Goal: Information Seeking & Learning: Check status

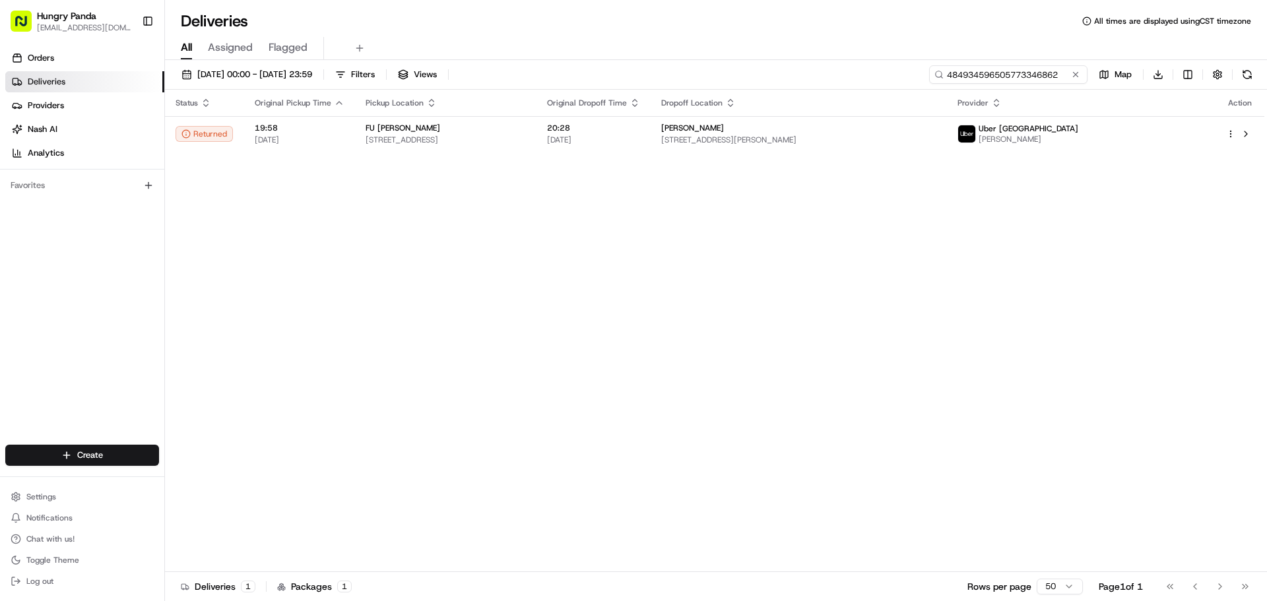
click at [1011, 81] on input "484934596505773346862" at bounding box center [1008, 74] width 158 height 18
paste input "964932489575078564660"
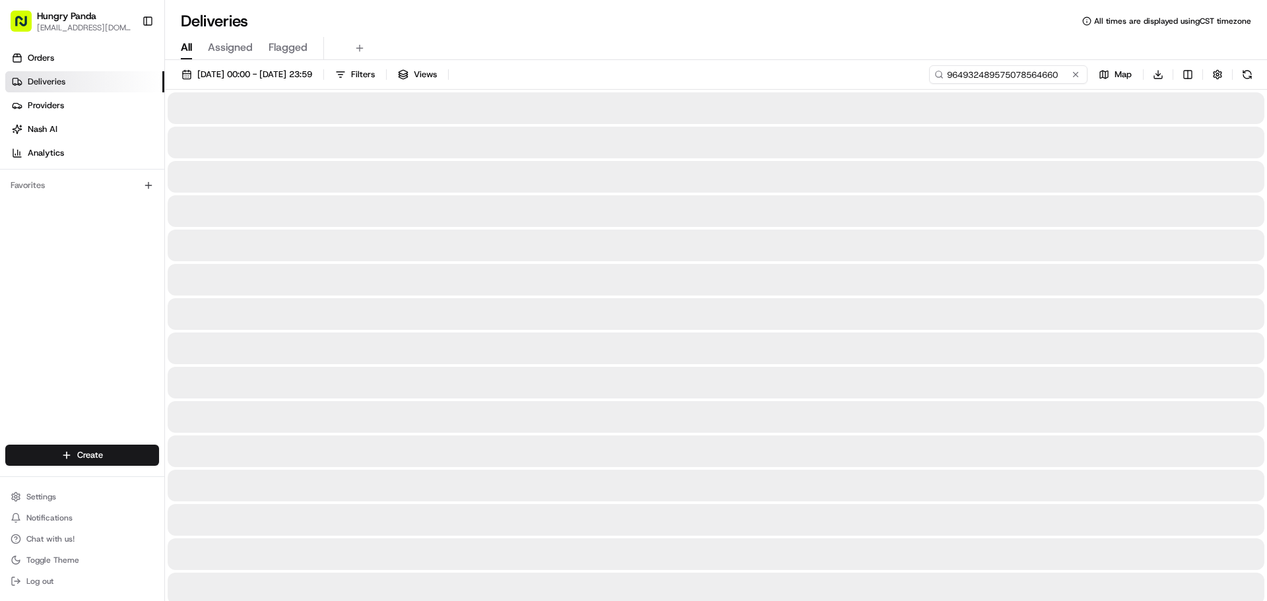
type input "964932489575078564660"
drag, startPoint x: 652, startPoint y: 348, endPoint x: 650, endPoint y: 332, distance: 16.0
click at [650, 348] on div at bounding box center [716, 349] width 1097 height 32
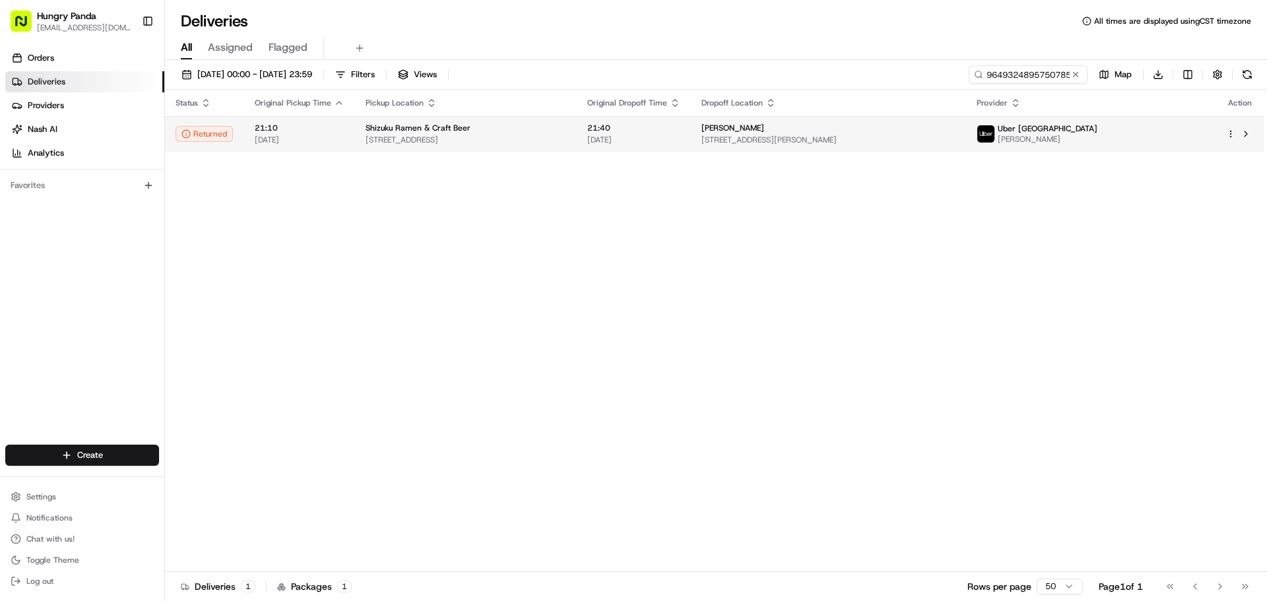
click at [577, 149] on td "Shizuku Ramen & Craft Beer 309 Victoria St, Abbotsford VIC 3067, Australia" at bounding box center [466, 134] width 222 height 36
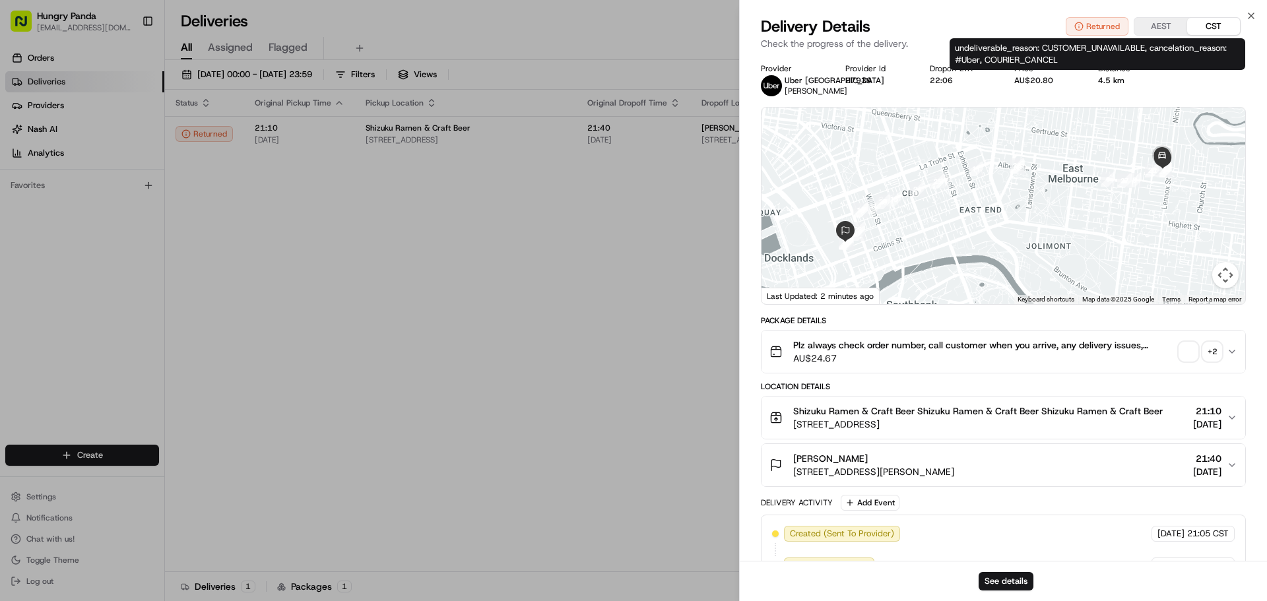
click at [1054, 52] on div "undeliverable_reason: CUSTOMER_UNAVAILABLE, cancelation_reason: #Uber, COURIER_…" at bounding box center [1098, 54] width 296 height 32
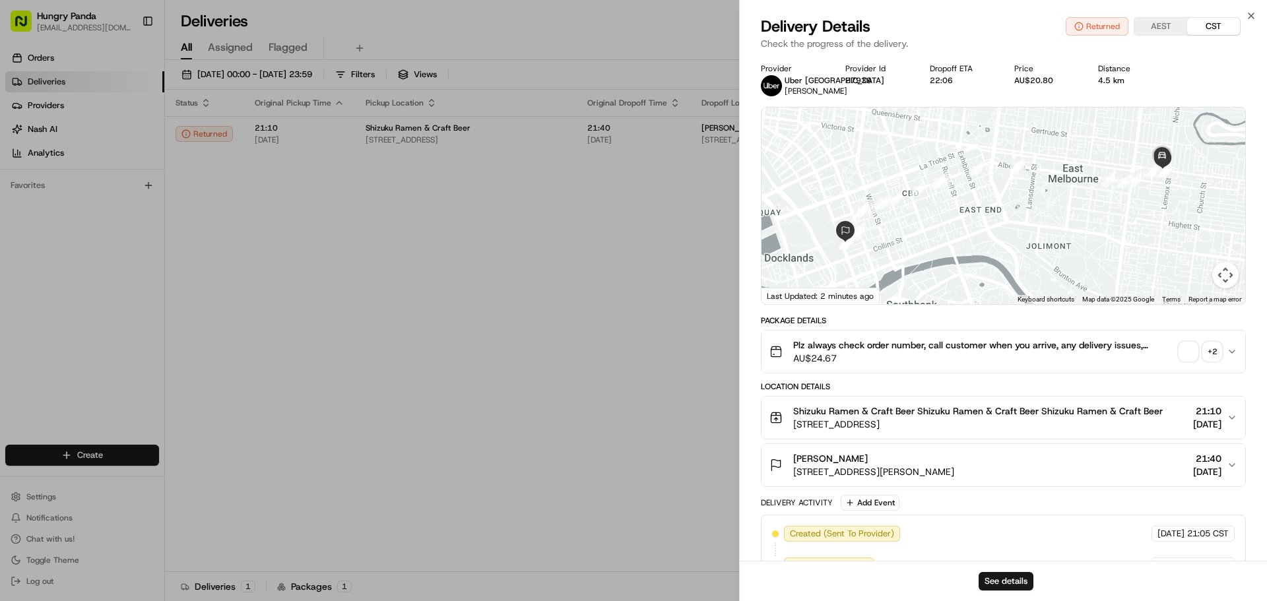
click at [1216, 358] on div "+ 2" at bounding box center [1212, 352] width 18 height 18
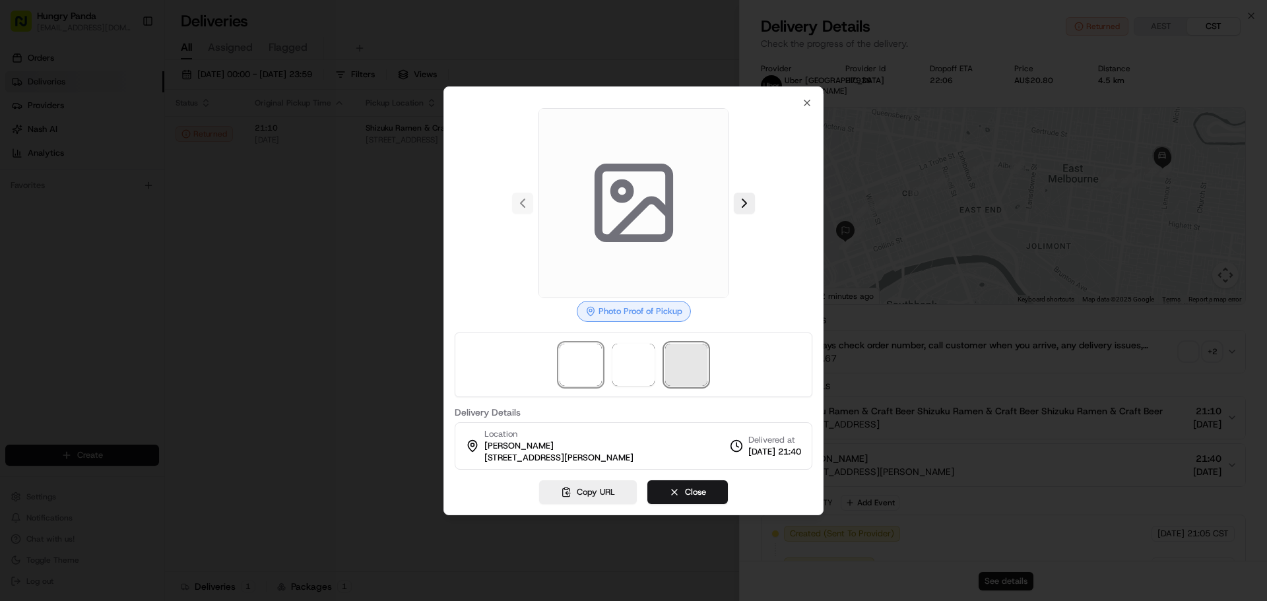
click at [675, 358] on span at bounding box center [686, 365] width 42 height 42
click at [644, 359] on span at bounding box center [634, 365] width 42 height 42
click at [665, 363] on div at bounding box center [634, 365] width 358 height 65
click at [617, 364] on span at bounding box center [634, 365] width 42 height 42
click at [584, 365] on span at bounding box center [581, 365] width 42 height 42
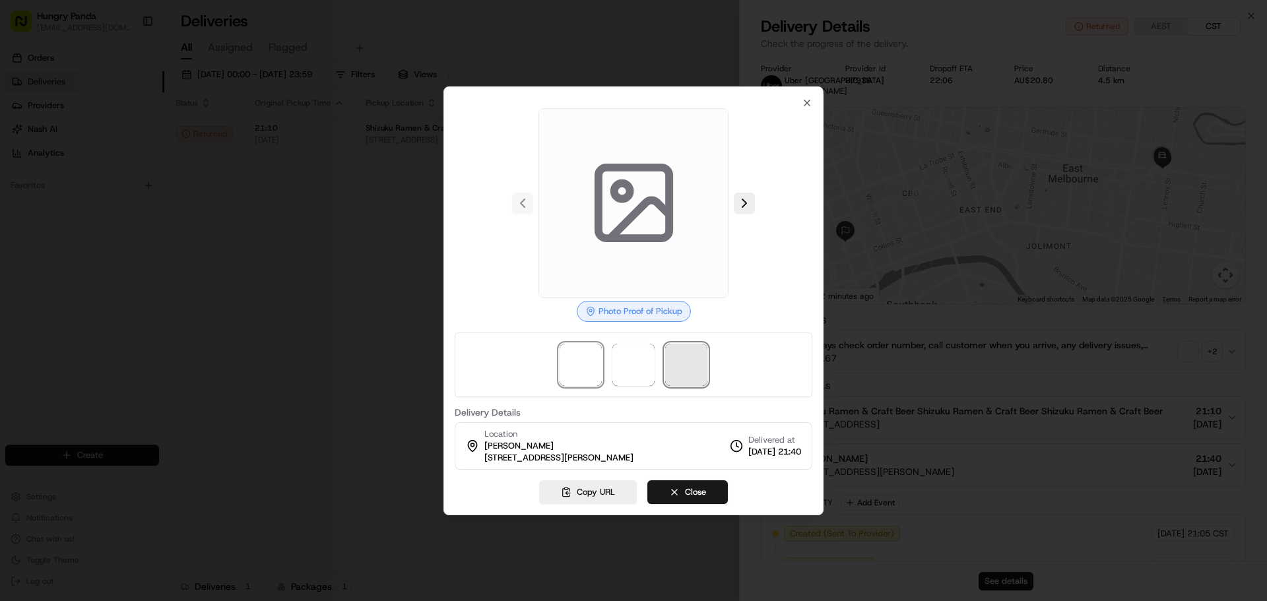
click at [691, 366] on span at bounding box center [686, 365] width 42 height 42
click at [619, 362] on span at bounding box center [634, 365] width 42 height 42
click at [560, 362] on span at bounding box center [581, 365] width 42 height 42
click at [956, 353] on div at bounding box center [633, 300] width 1267 height 601
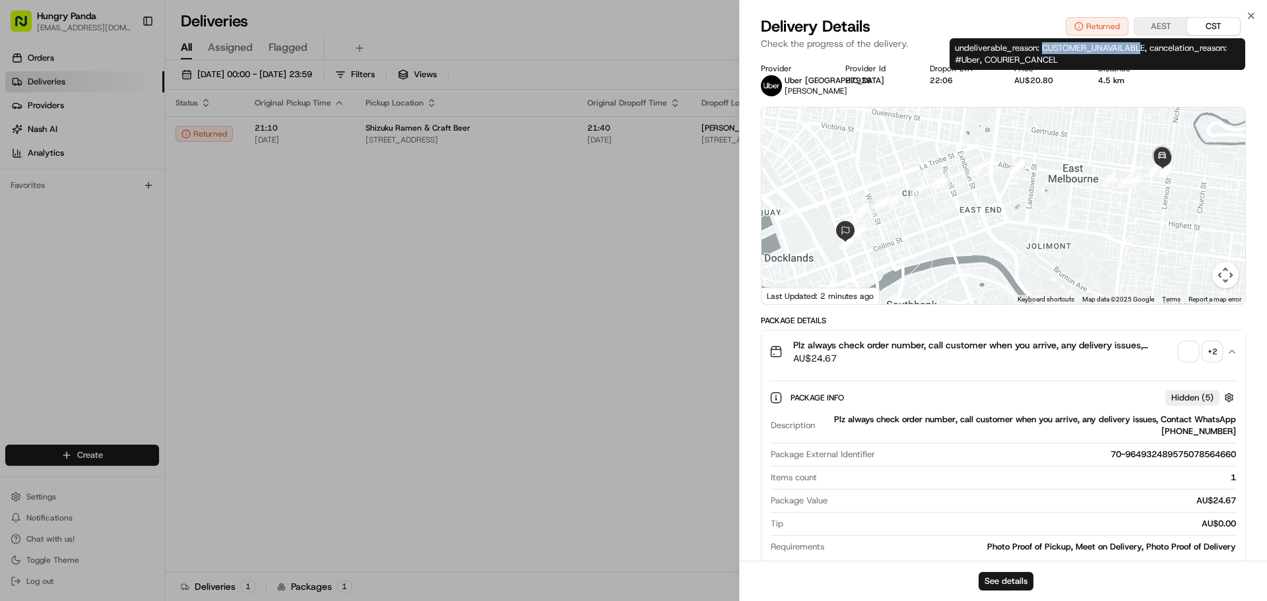
drag, startPoint x: 1044, startPoint y: 44, endPoint x: 1147, endPoint y: 45, distance: 102.3
click at [1147, 45] on div "undeliverable_reason: CUSTOMER_UNAVAILABLE, cancelation_reason: #Uber, COURIER_…" at bounding box center [1098, 54] width 296 height 32
copy div "CUSTOMER_UNAVAILABL"
click at [1083, 50] on div "undeliverable_reason: CUSTOMER_UNAVAILABLE, cancelation_reason: #Uber, COURIER_…" at bounding box center [1098, 54] width 296 height 32
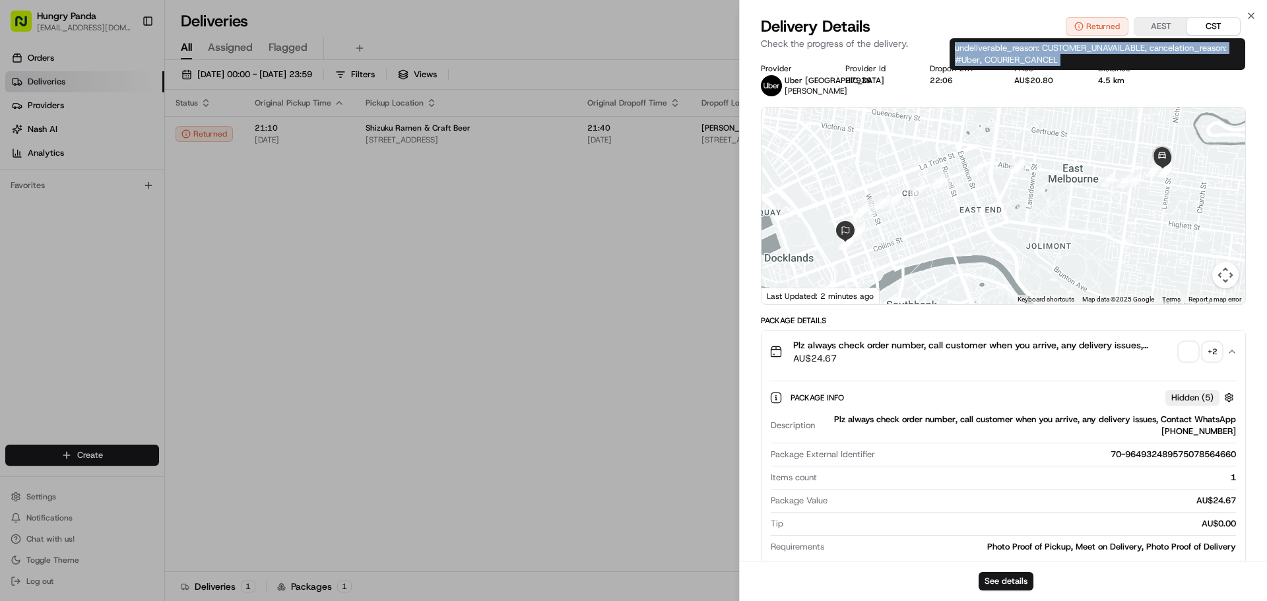
click at [1083, 50] on div "undeliverable_reason: CUSTOMER_UNAVAILABLE, cancelation_reason: #Uber, COURIER_…" at bounding box center [1098, 54] width 296 height 32
copy div "undeliverable_reason: CUSTOMER_UNAVAILABLE, cancelation_reason: #Uber, COURIER_…"
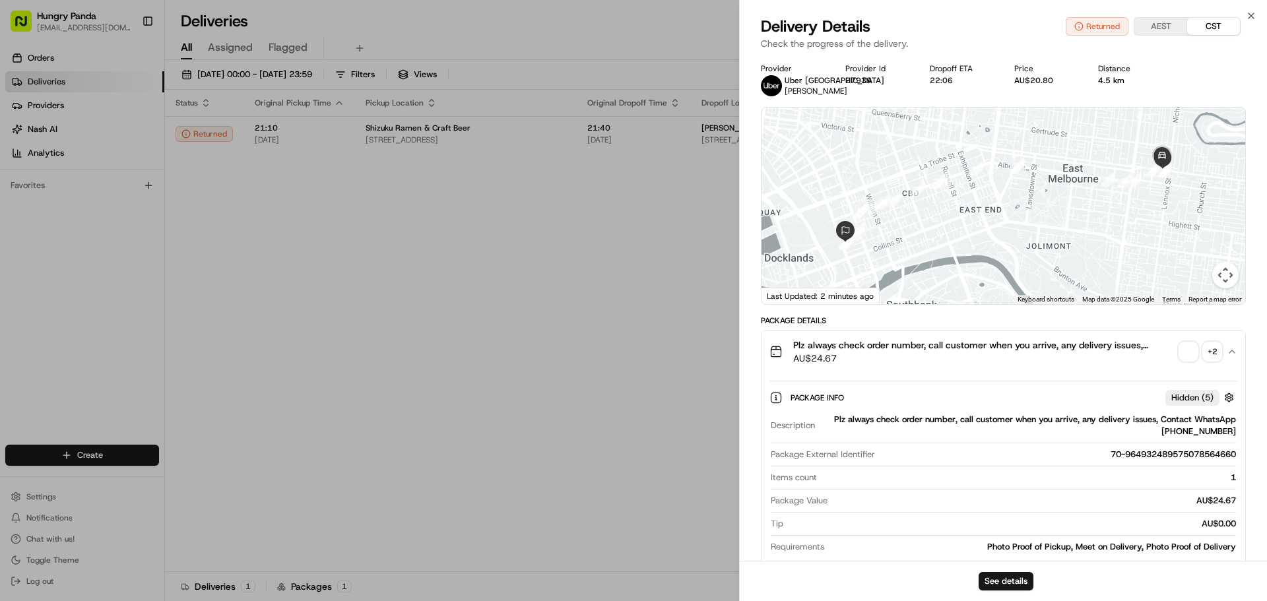
click at [1203, 355] on button "+ 2" at bounding box center [1201, 352] width 42 height 18
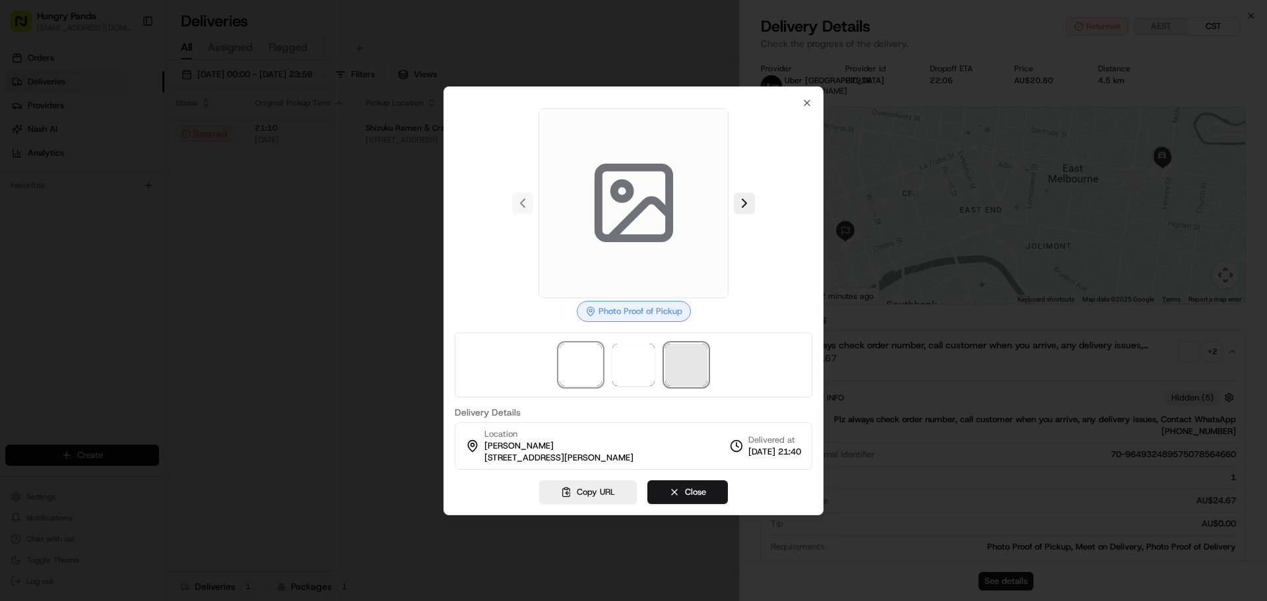
click at [681, 364] on span at bounding box center [686, 365] width 42 height 42
drag, startPoint x: 520, startPoint y: 208, endPoint x: 553, endPoint y: 209, distance: 33.0
click at [520, 208] on button at bounding box center [522, 203] width 21 height 21
click at [746, 207] on button at bounding box center [744, 203] width 21 height 21
click at [619, 365] on span at bounding box center [634, 365] width 42 height 42
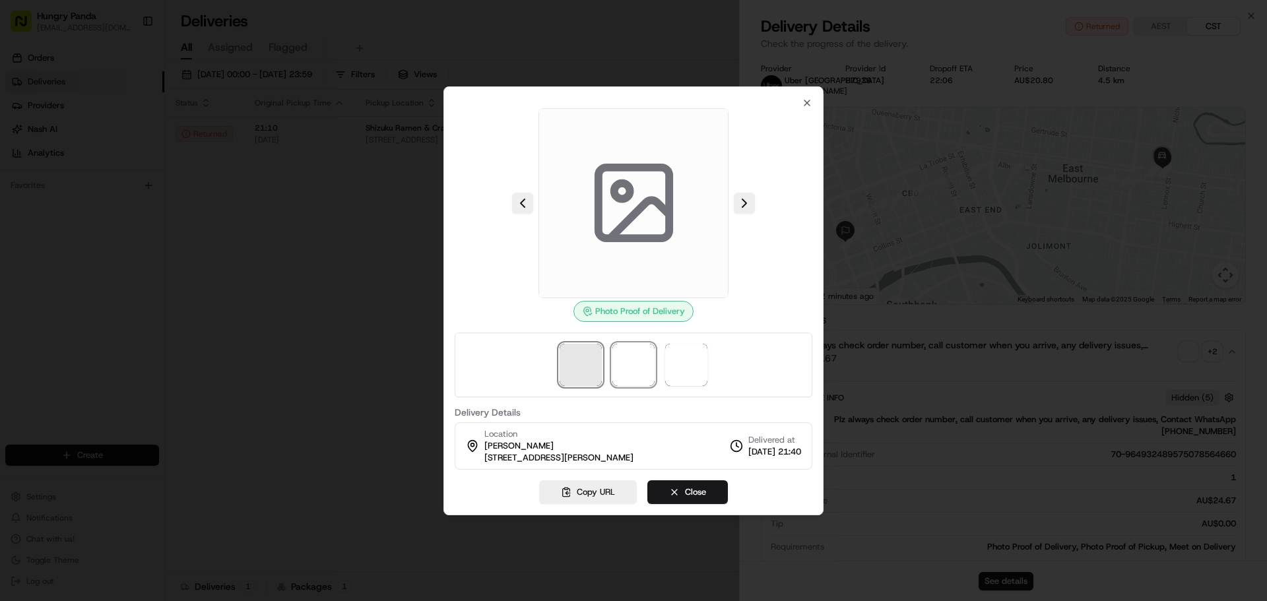
click at [584, 366] on span at bounding box center [581, 365] width 42 height 42
click at [591, 366] on span at bounding box center [581, 365] width 42 height 42
click at [590, 366] on span at bounding box center [581, 365] width 42 height 42
click at [622, 365] on span at bounding box center [634, 365] width 42 height 42
click at [671, 364] on span at bounding box center [686, 365] width 42 height 42
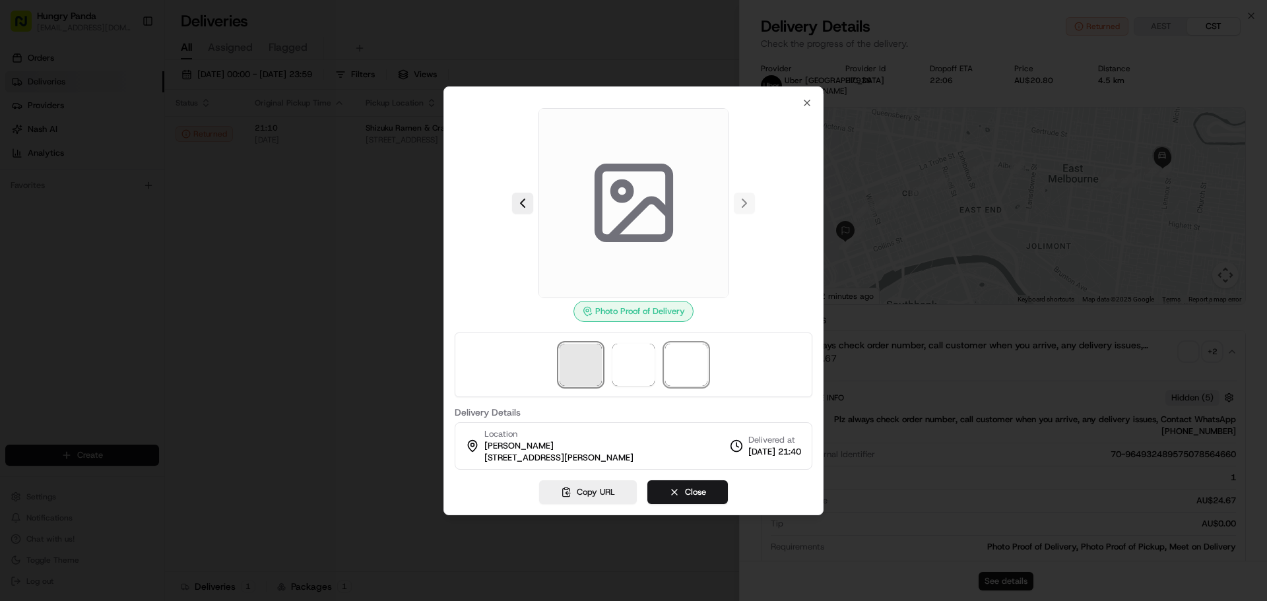
click at [595, 368] on span at bounding box center [581, 365] width 42 height 42
click at [643, 366] on span at bounding box center [634, 365] width 42 height 42
click at [676, 366] on span at bounding box center [686, 365] width 42 height 42
click at [628, 366] on span at bounding box center [634, 365] width 42 height 42
click at [596, 366] on span at bounding box center [581, 365] width 42 height 42
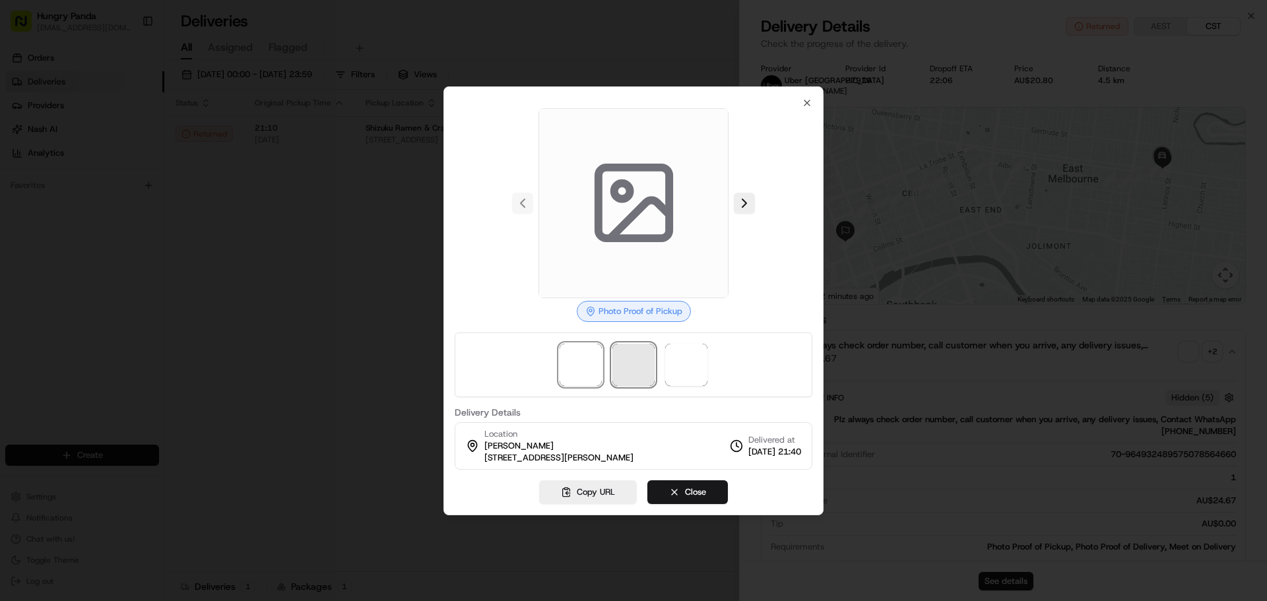
click at [639, 362] on span at bounding box center [634, 365] width 42 height 42
click at [711, 362] on div at bounding box center [634, 365] width 358 height 65
click at [667, 362] on span at bounding box center [686, 365] width 42 height 42
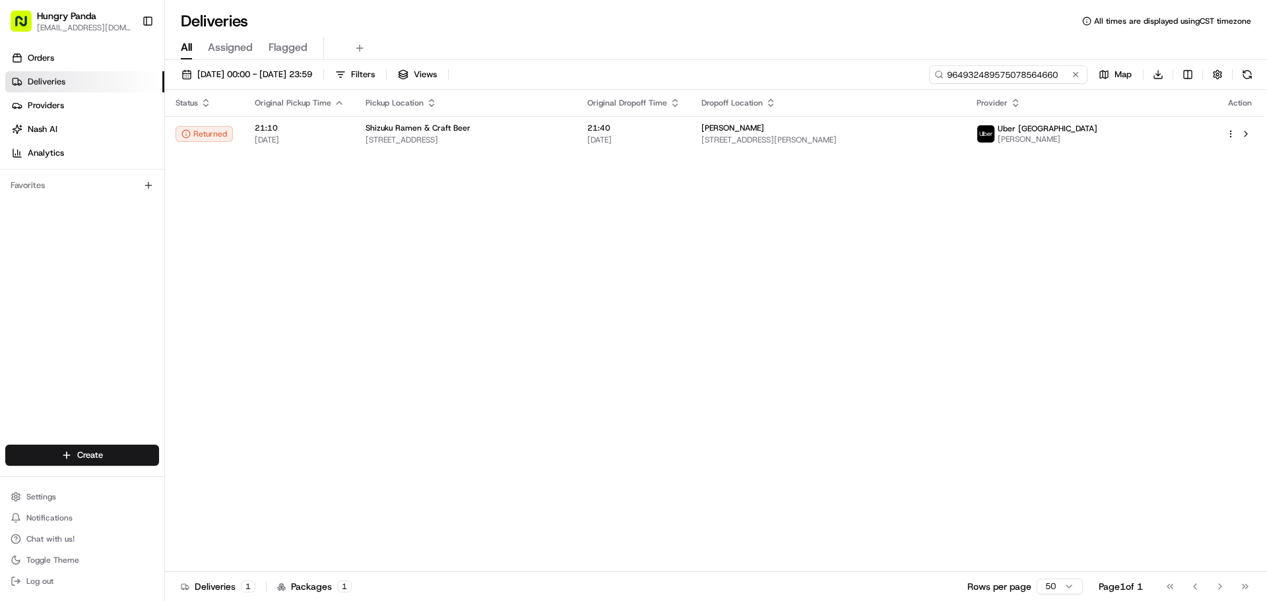
click at [1017, 75] on input "964932489575078564660" at bounding box center [1008, 74] width 158 height 18
click at [788, 247] on div "Status Original Pickup Time Pickup Location Original Dropoff Time Dropoff Locat…" at bounding box center [715, 331] width 1100 height 483
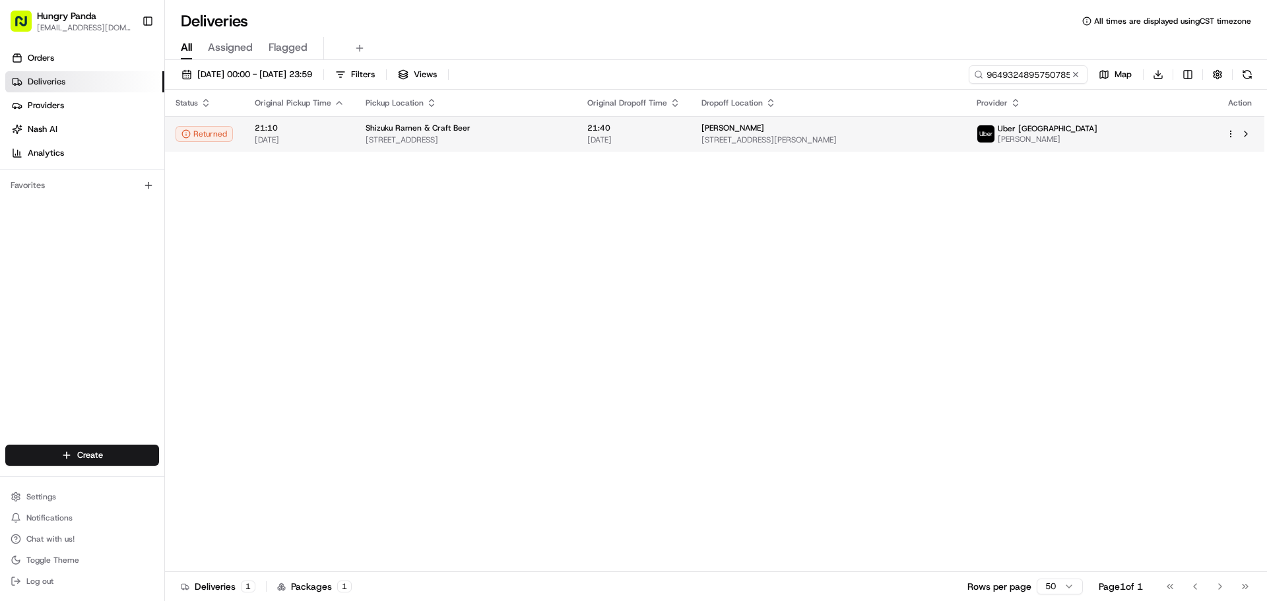
click at [681, 123] on span "21:40" at bounding box center [634, 128] width 93 height 11
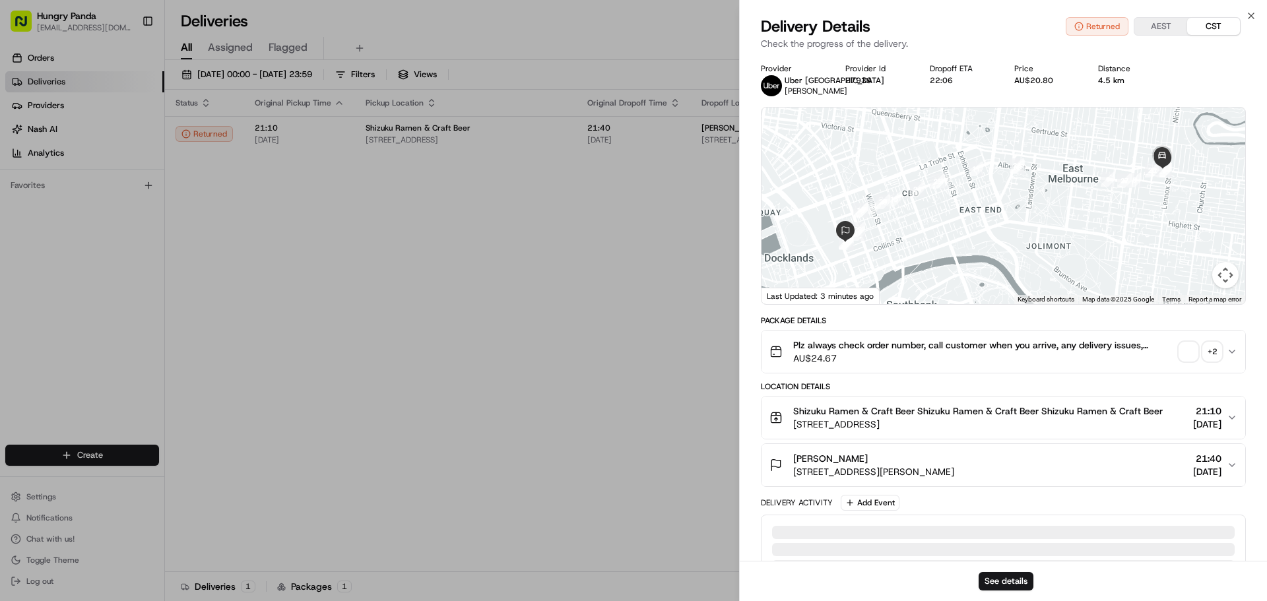
click at [1213, 351] on div "+ 2" at bounding box center [1212, 352] width 18 height 18
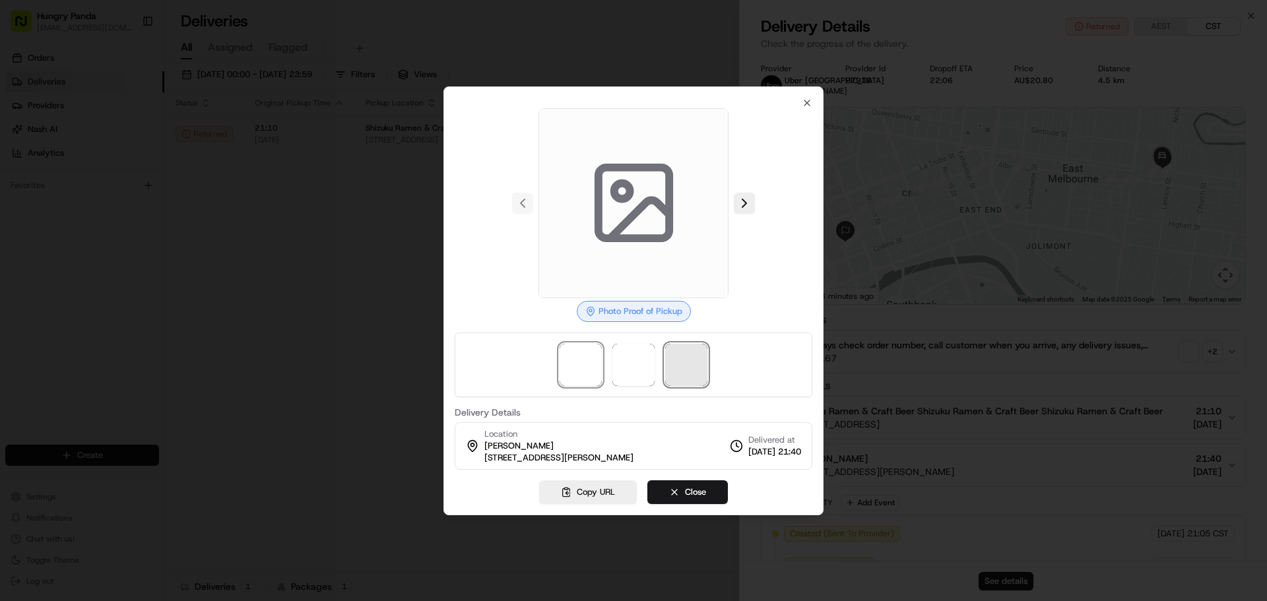
click at [681, 372] on span at bounding box center [686, 365] width 42 height 42
drag, startPoint x: 681, startPoint y: 365, endPoint x: 625, endPoint y: 211, distance: 163.7
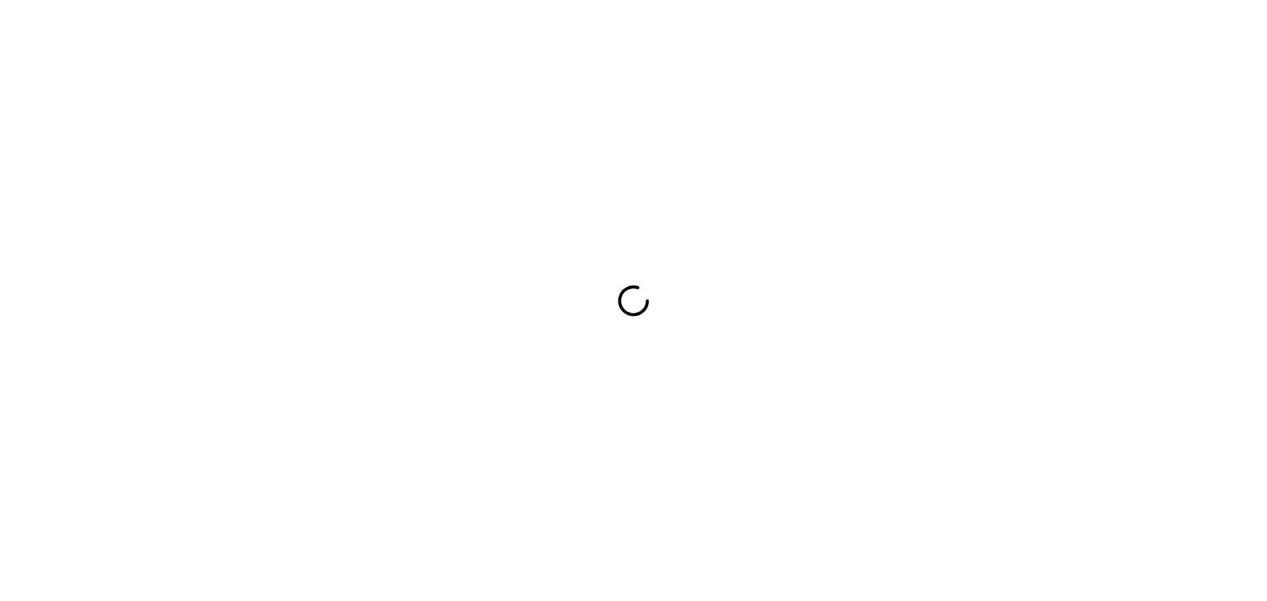
click at [738, 162] on div at bounding box center [633, 300] width 1267 height 601
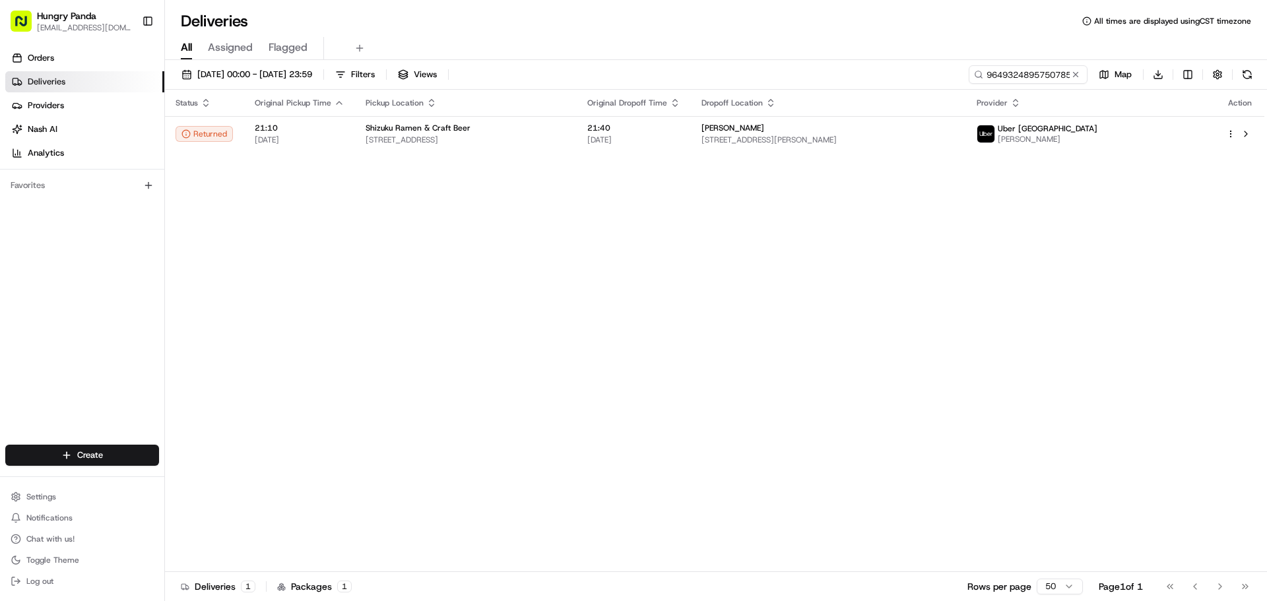
click at [851, 165] on div "Status Original Pickup Time Pickup Location Original Dropoff Time Dropoff Locat…" at bounding box center [715, 331] width 1100 height 483
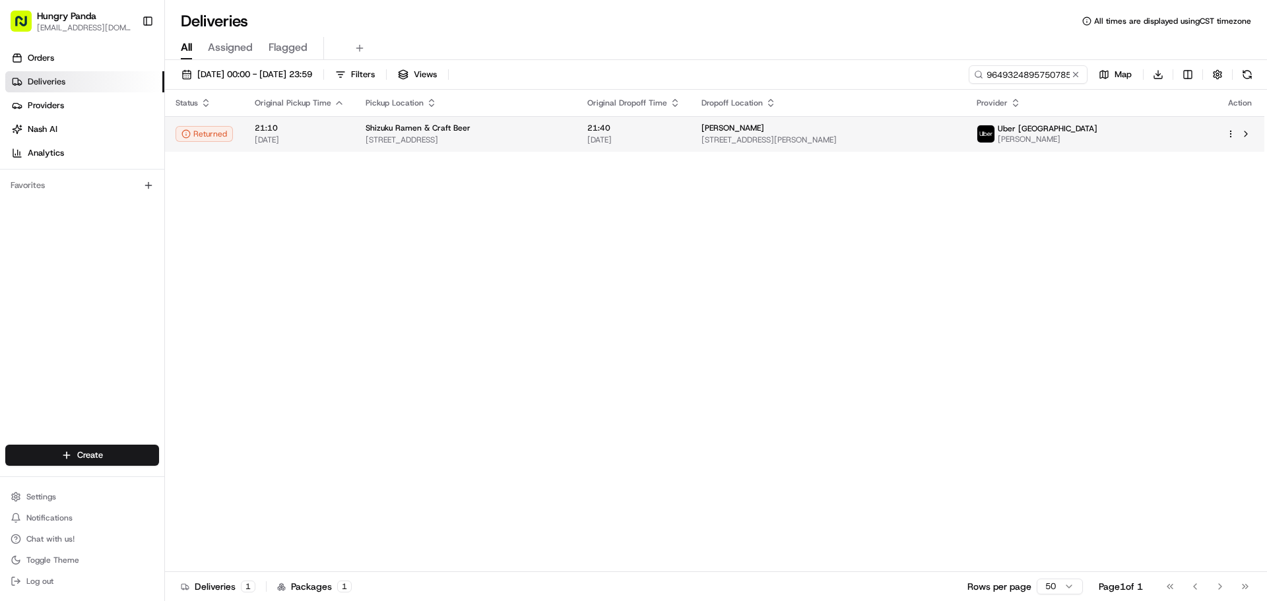
click at [851, 133] on div "[PERSON_NAME]" at bounding box center [829, 128] width 254 height 11
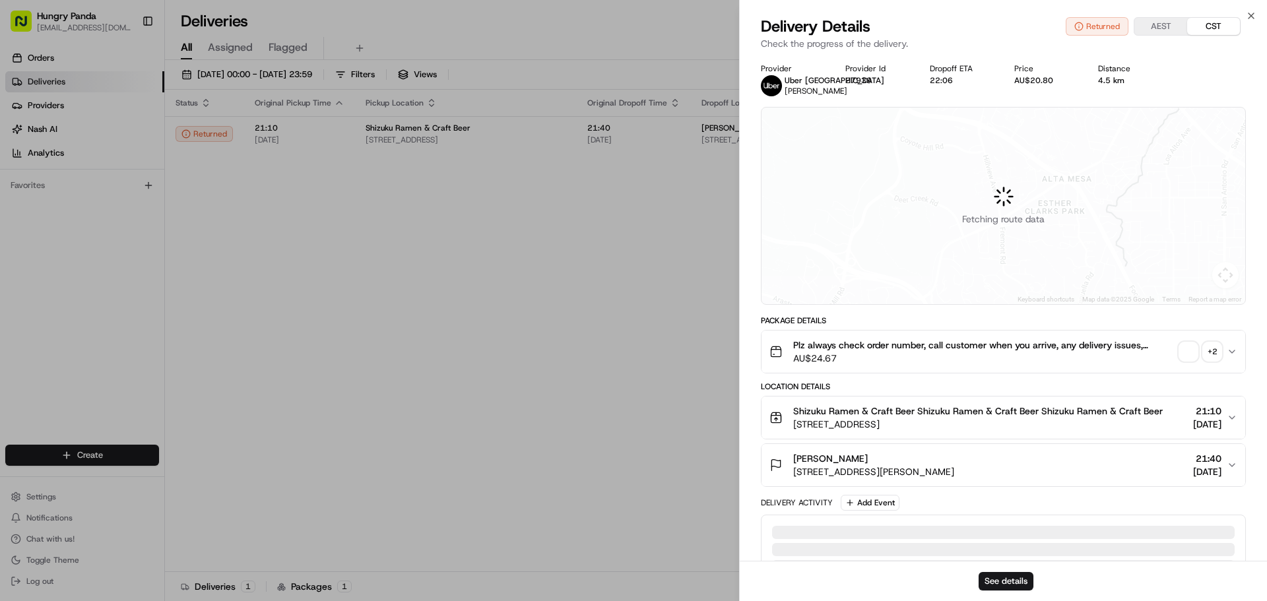
click at [1199, 348] on button "+ 2" at bounding box center [1201, 352] width 42 height 18
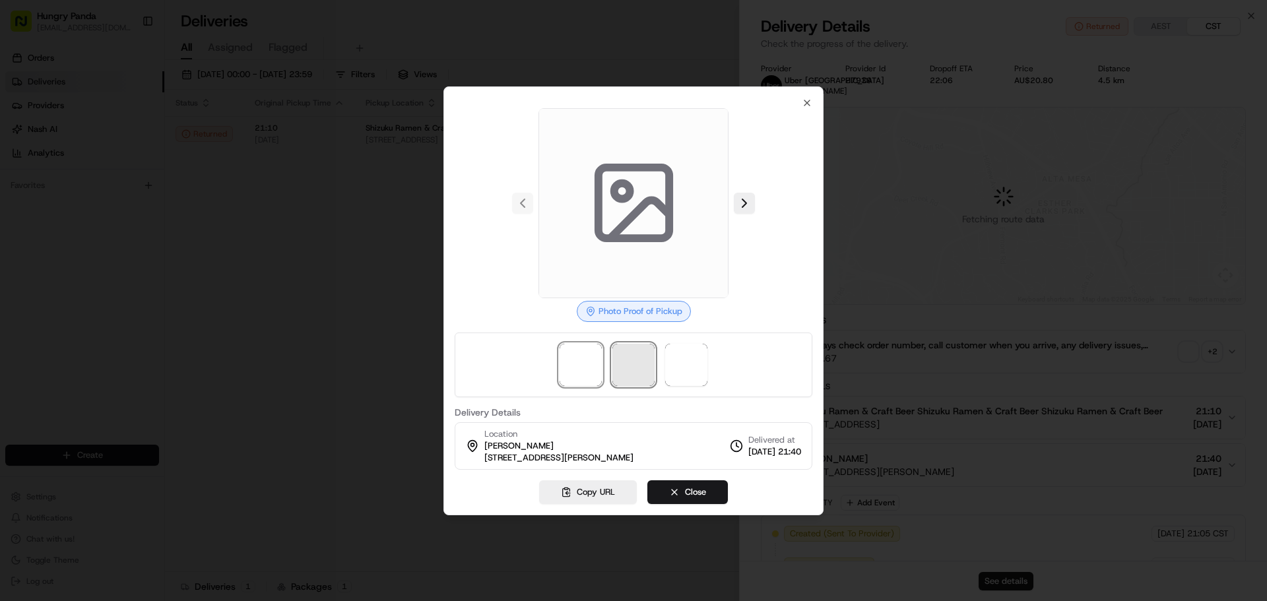
click at [640, 368] on span at bounding box center [634, 365] width 42 height 42
click at [690, 368] on span at bounding box center [686, 365] width 42 height 42
click at [624, 367] on span at bounding box center [634, 365] width 42 height 42
click at [600, 367] on span at bounding box center [581, 365] width 42 height 42
click at [651, 367] on span at bounding box center [634, 365] width 42 height 42
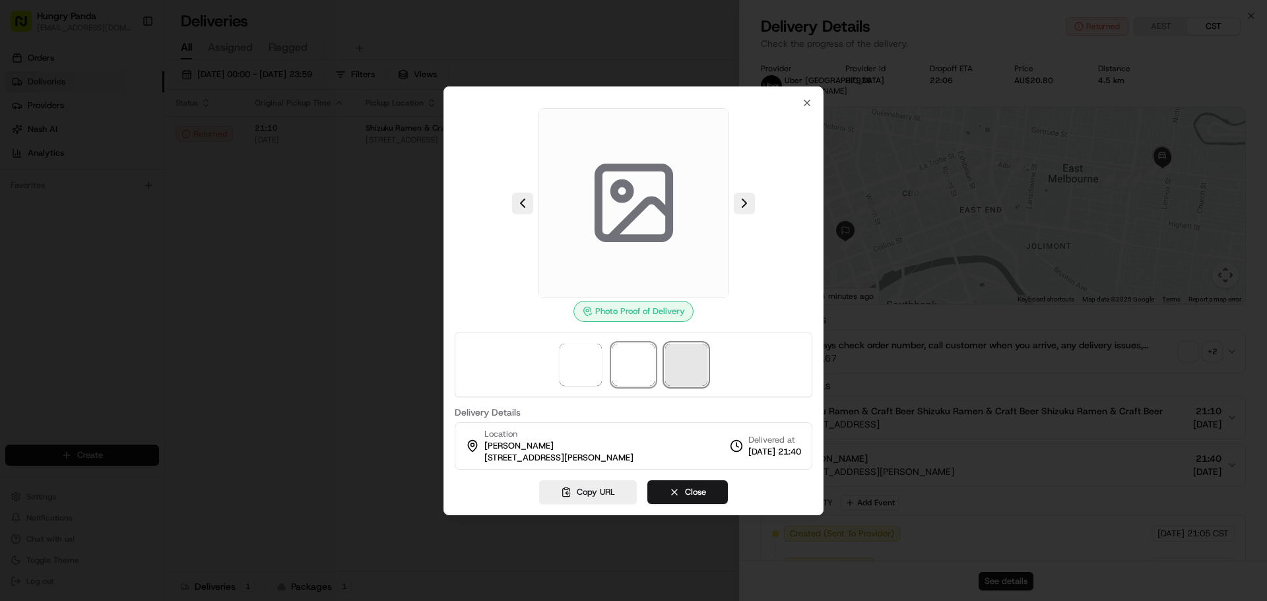
click at [672, 367] on span at bounding box center [686, 365] width 42 height 42
click at [616, 366] on span at bounding box center [634, 365] width 42 height 42
click at [577, 366] on span at bounding box center [581, 365] width 42 height 42
click at [676, 367] on span at bounding box center [686, 365] width 42 height 42
click at [591, 367] on span at bounding box center [581, 365] width 42 height 42
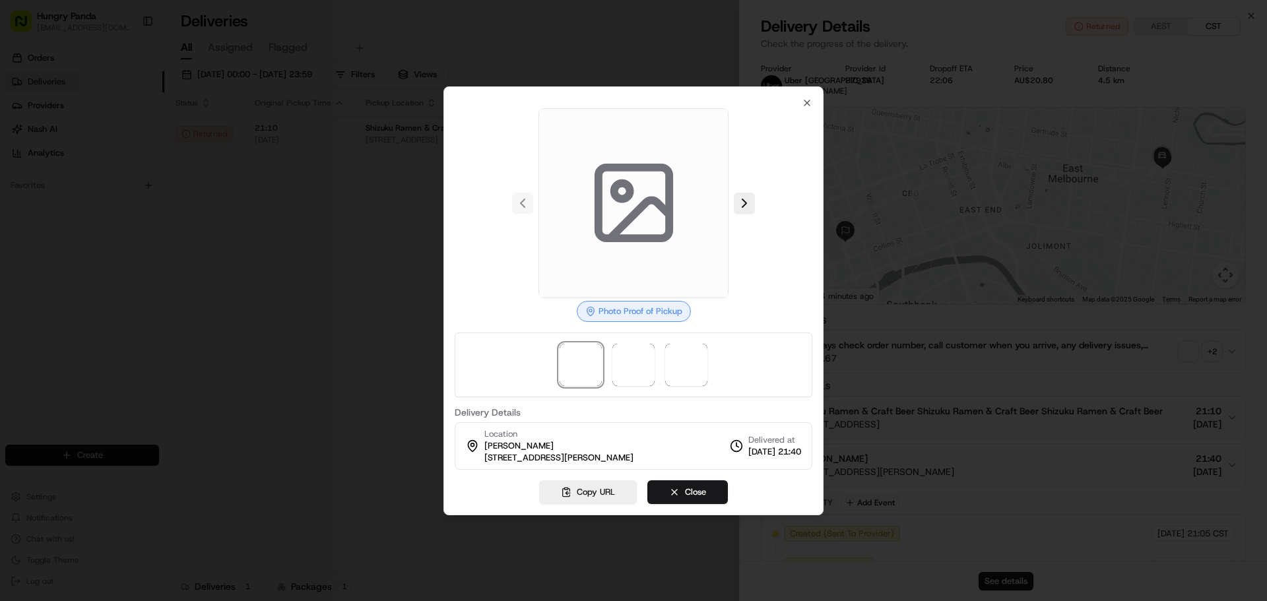
click at [356, 360] on div at bounding box center [633, 300] width 1267 height 601
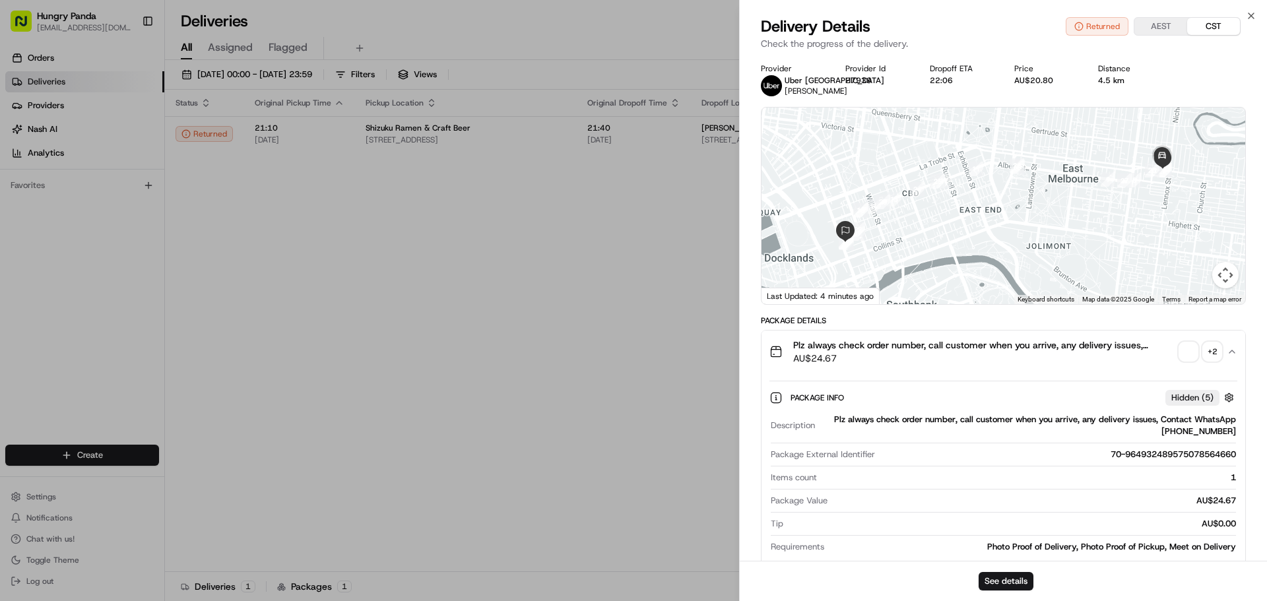
click at [1211, 349] on div "+ 2" at bounding box center [1212, 352] width 18 height 18
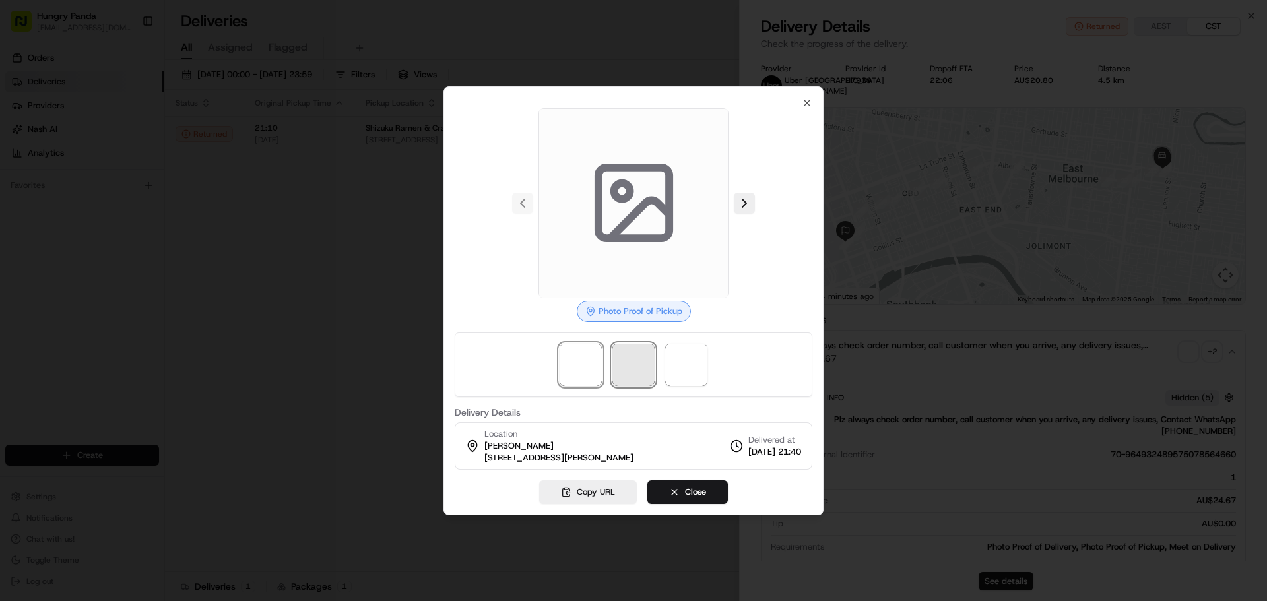
click at [642, 353] on span at bounding box center [634, 365] width 42 height 42
click at [686, 358] on span at bounding box center [686, 365] width 42 height 42
click at [634, 358] on span at bounding box center [634, 365] width 42 height 42
click at [592, 358] on span at bounding box center [581, 365] width 42 height 42
click at [634, 358] on span at bounding box center [634, 365] width 42 height 42
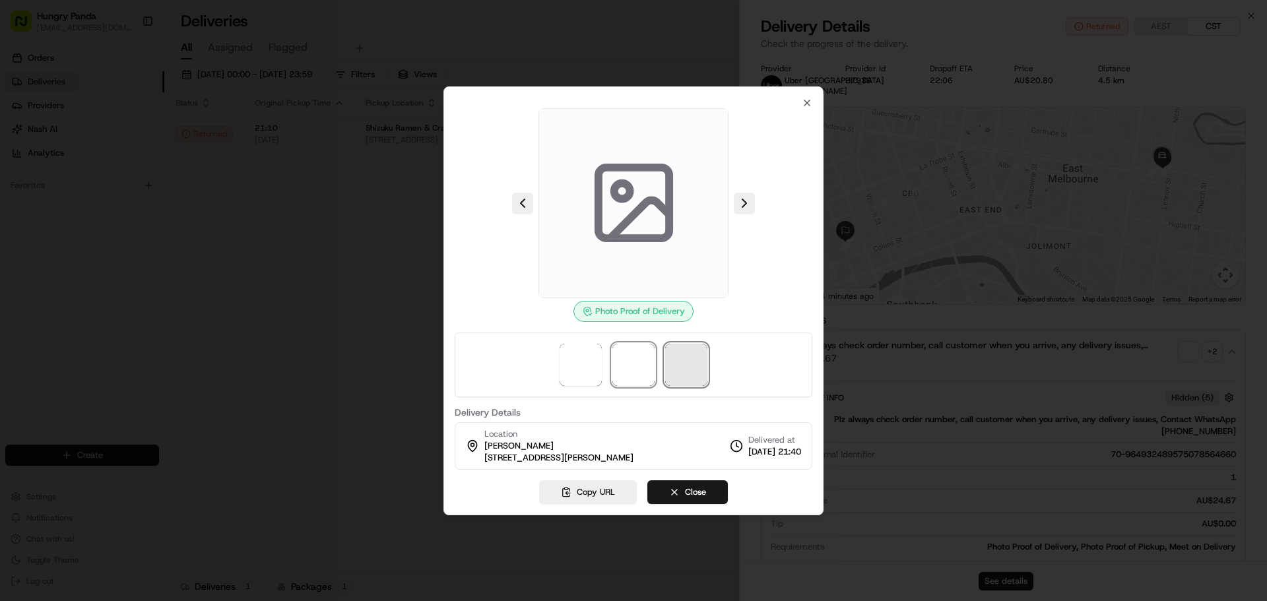
click at [686, 359] on span at bounding box center [686, 365] width 42 height 42
click at [628, 358] on span at bounding box center [634, 365] width 42 height 42
click at [673, 362] on span at bounding box center [686, 365] width 42 height 42
click at [624, 362] on span at bounding box center [634, 365] width 42 height 42
click at [573, 362] on span at bounding box center [581, 365] width 42 height 42
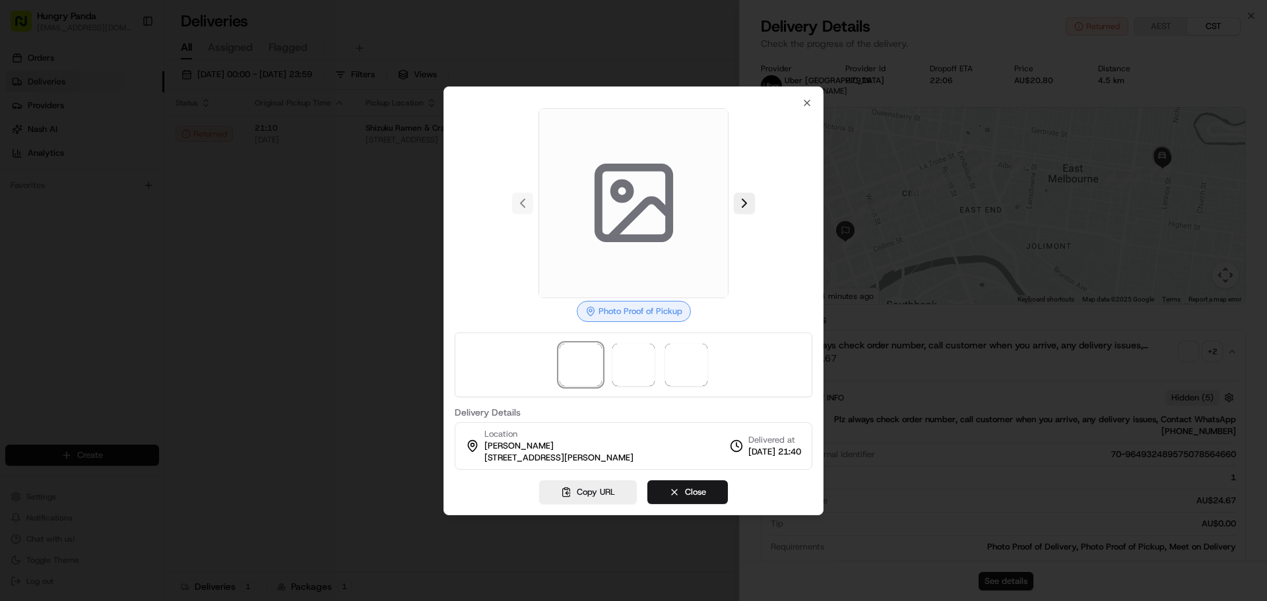
click at [657, 364] on div at bounding box center [634, 365] width 358 height 65
click at [626, 366] on span at bounding box center [634, 365] width 42 height 42
click at [683, 366] on span at bounding box center [686, 365] width 42 height 42
click at [644, 362] on span at bounding box center [634, 365] width 42 height 42
click at [681, 360] on span at bounding box center [686, 365] width 42 height 42
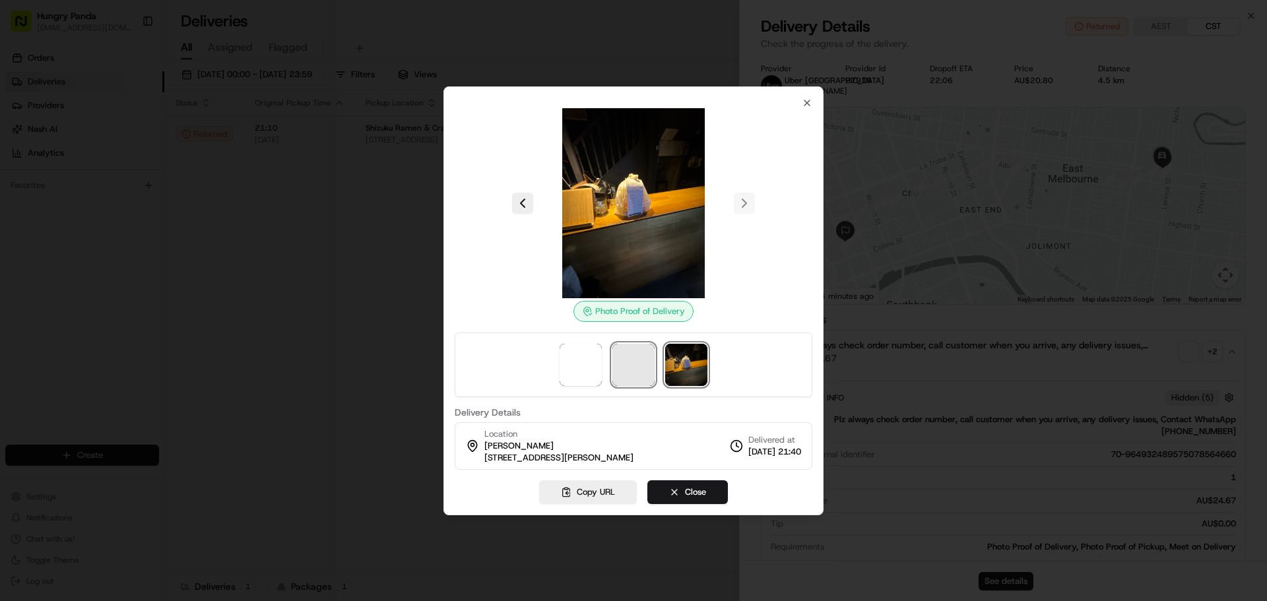
click at [639, 373] on span at bounding box center [634, 365] width 42 height 42
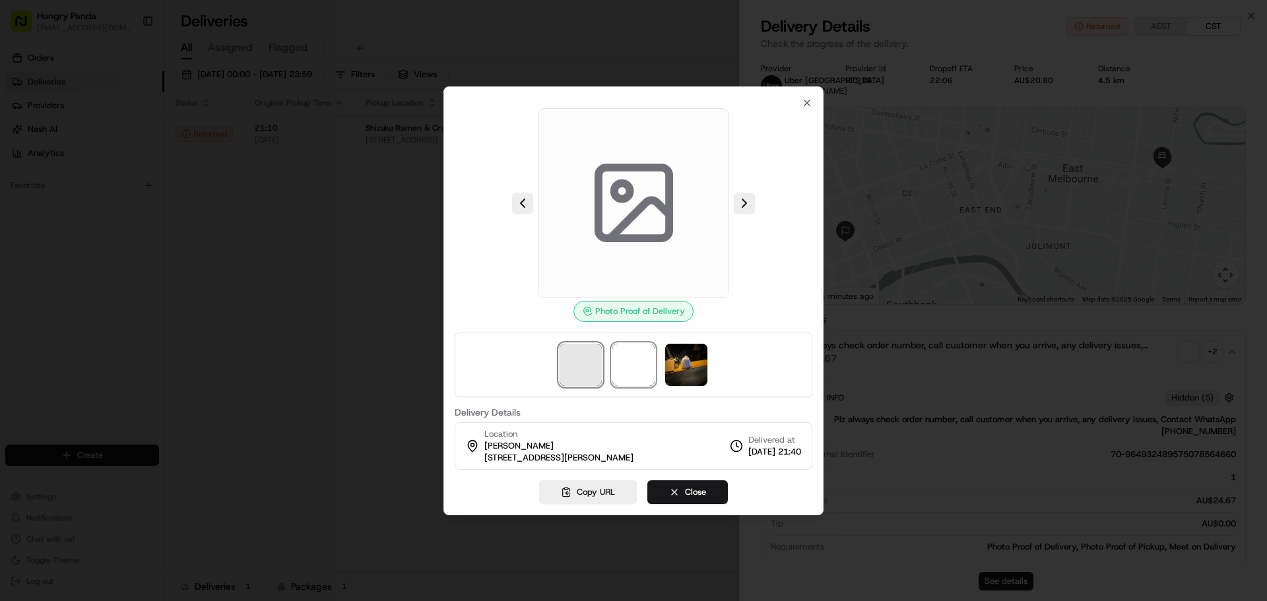
click at [588, 371] on span at bounding box center [581, 365] width 42 height 42
click at [706, 371] on img at bounding box center [686, 365] width 42 height 42
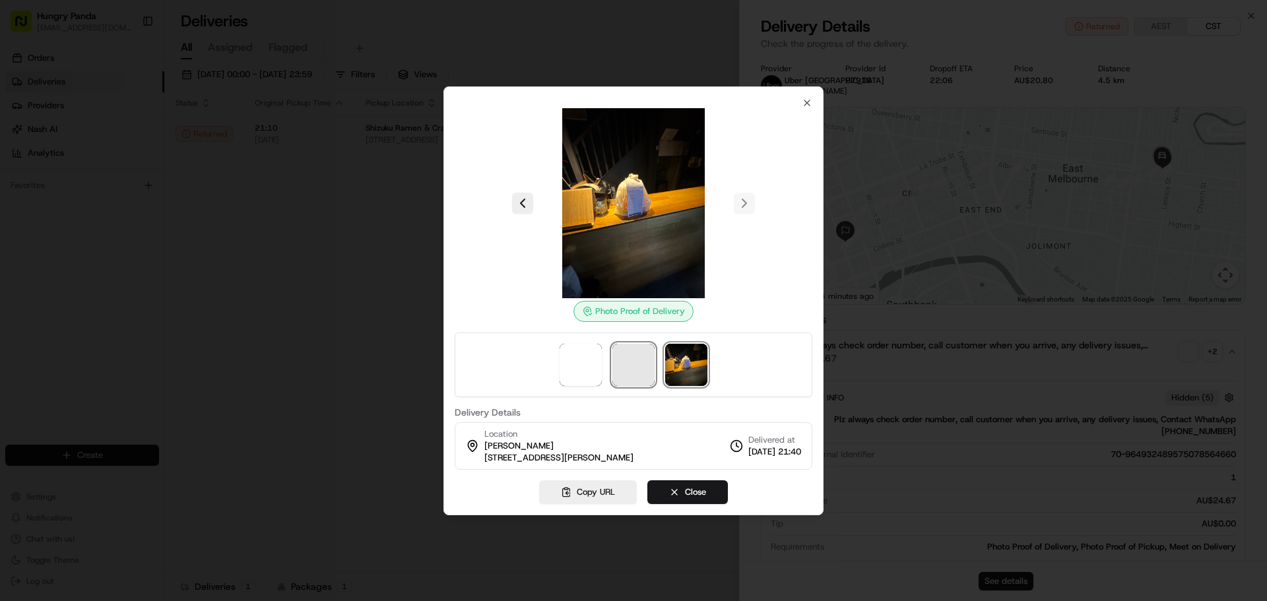
click at [645, 368] on span at bounding box center [634, 365] width 42 height 42
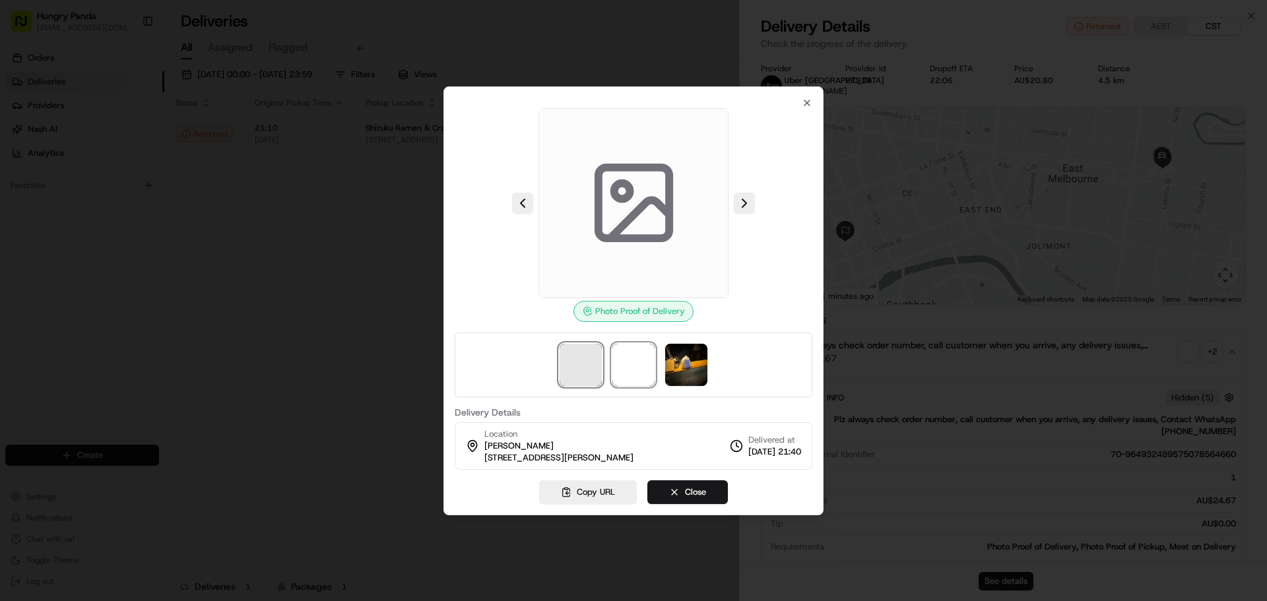
click at [589, 368] on span at bounding box center [581, 365] width 42 height 42
click at [643, 368] on span at bounding box center [634, 365] width 42 height 42
click at [634, 368] on span at bounding box center [634, 365] width 42 height 42
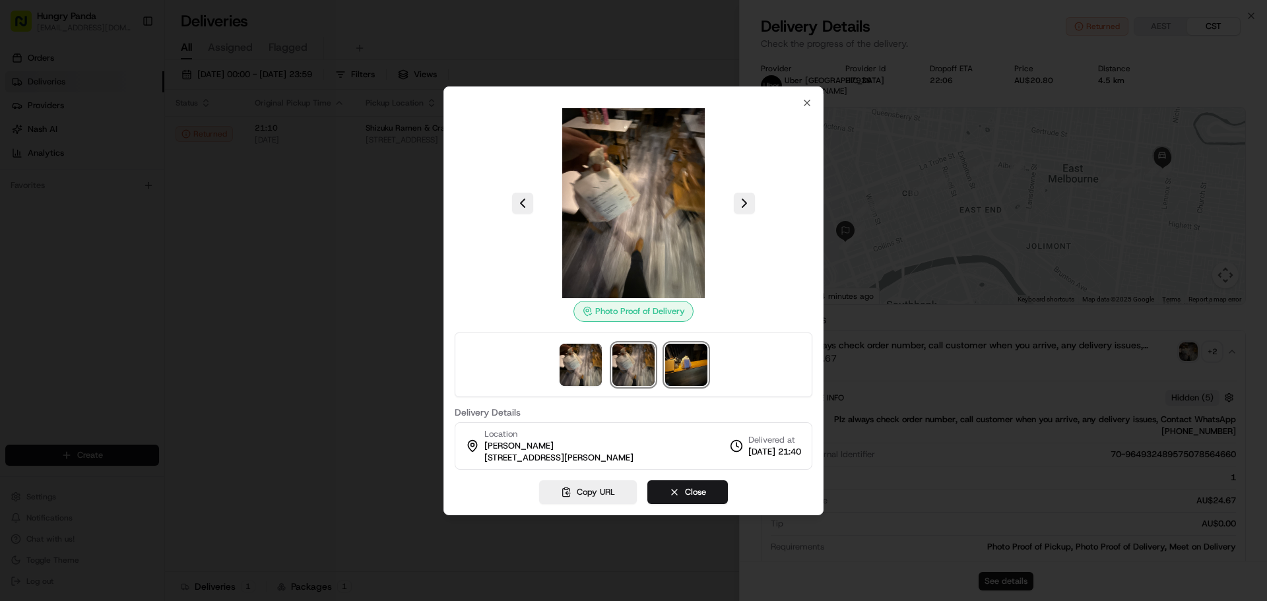
click at [673, 368] on img at bounding box center [686, 365] width 42 height 42
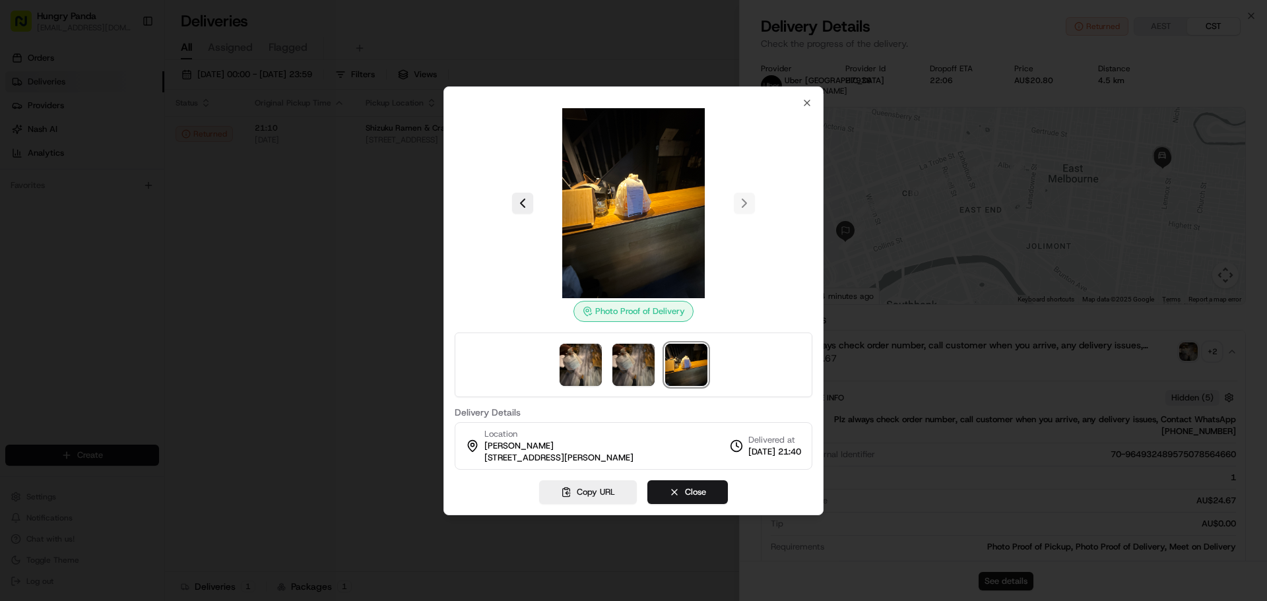
click at [810, 109] on div at bounding box center [634, 203] width 358 height 190
click at [809, 103] on icon "button" at bounding box center [807, 103] width 11 height 11
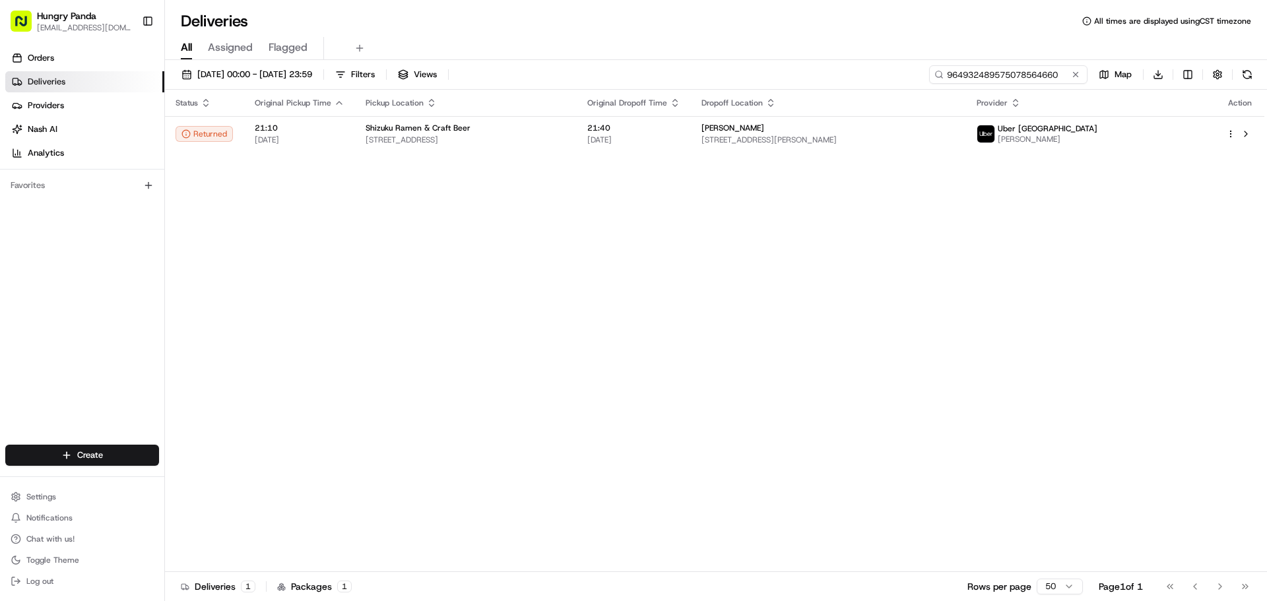
click at [1004, 70] on input "964932489575078564660" at bounding box center [1008, 74] width 158 height 18
paste input "055136227505178638137"
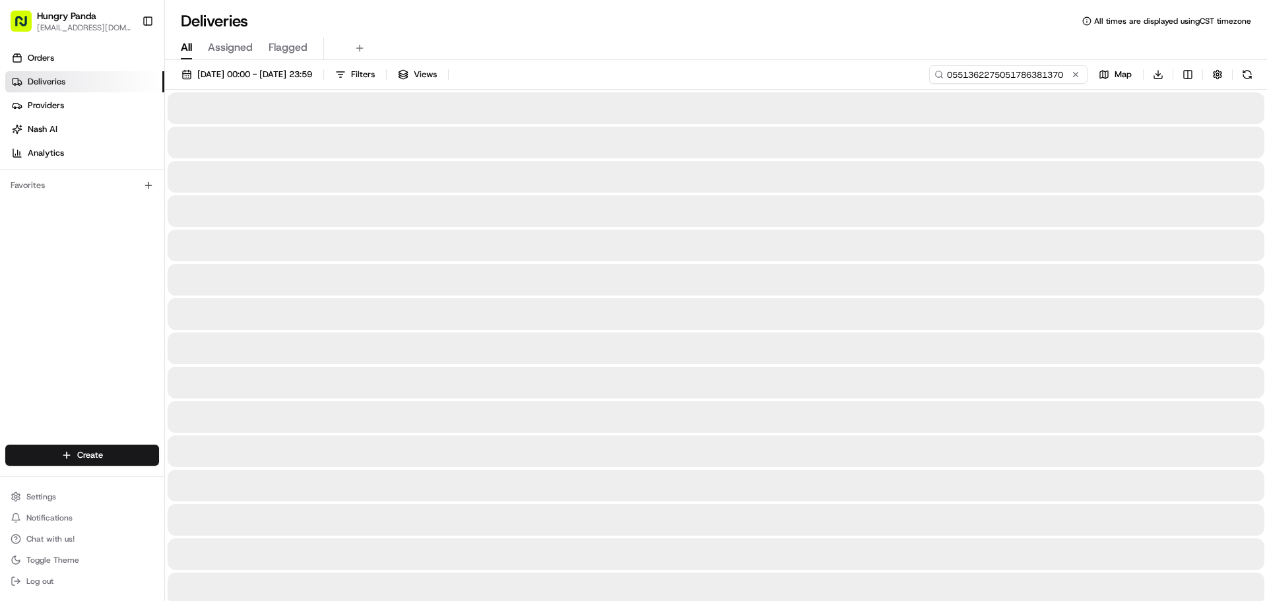
type input "0551362275051786381370"
click at [740, 253] on div at bounding box center [716, 246] width 1097 height 32
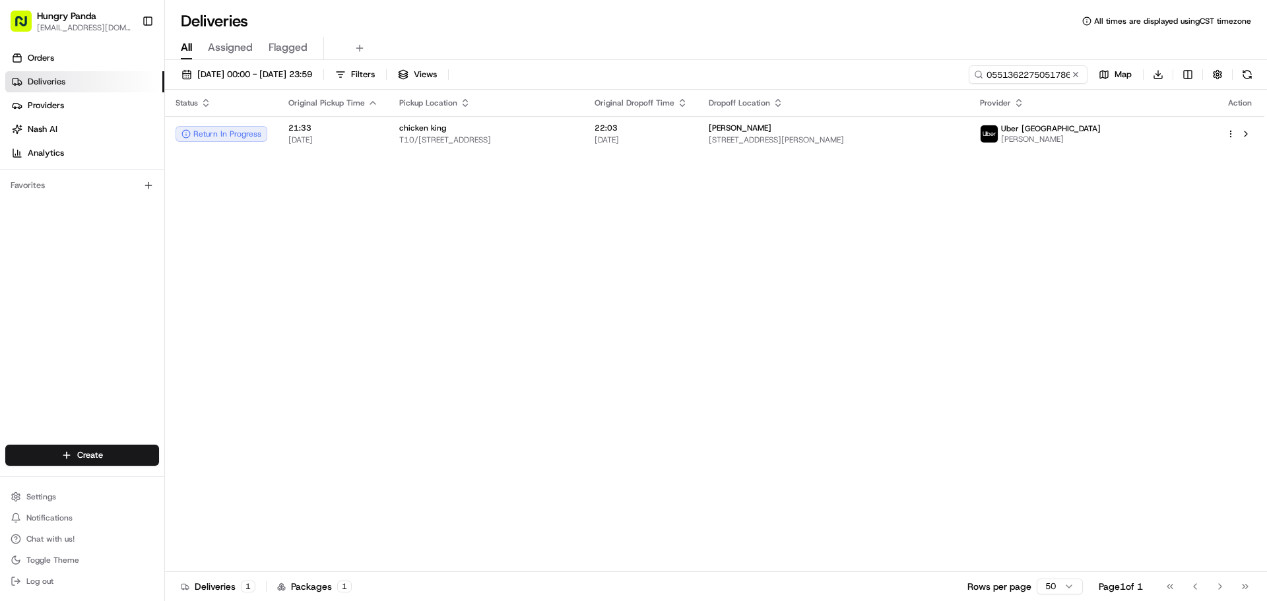
click at [584, 114] on th "Pickup Location" at bounding box center [486, 103] width 195 height 26
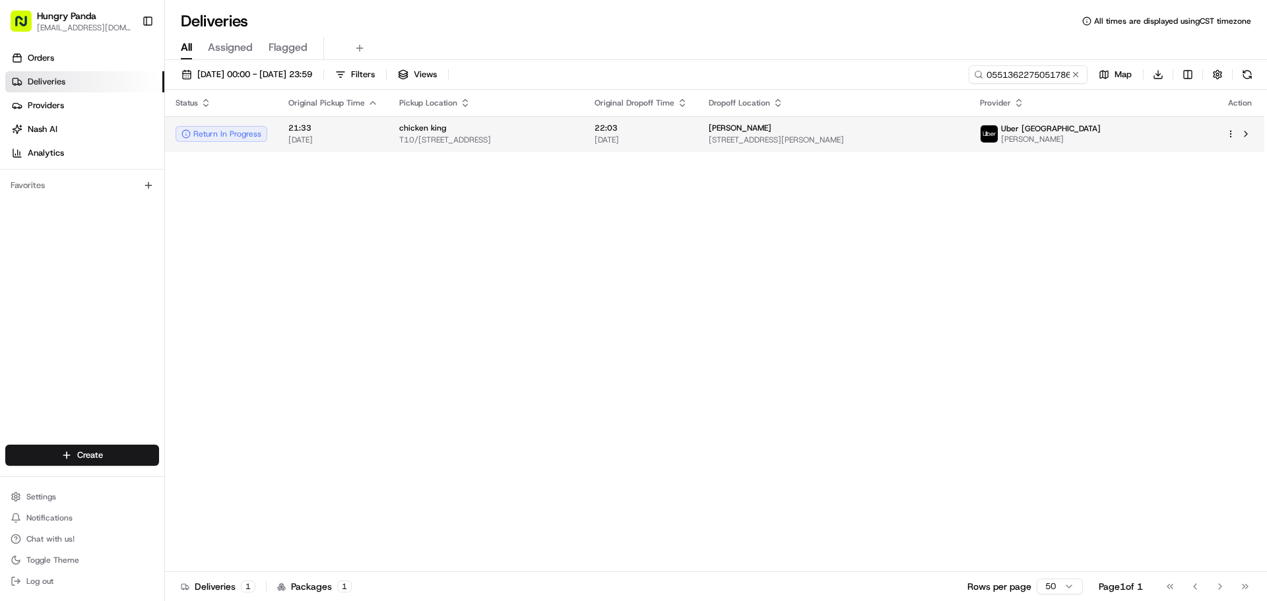
click at [574, 133] on div "chicken king" at bounding box center [486, 128] width 174 height 11
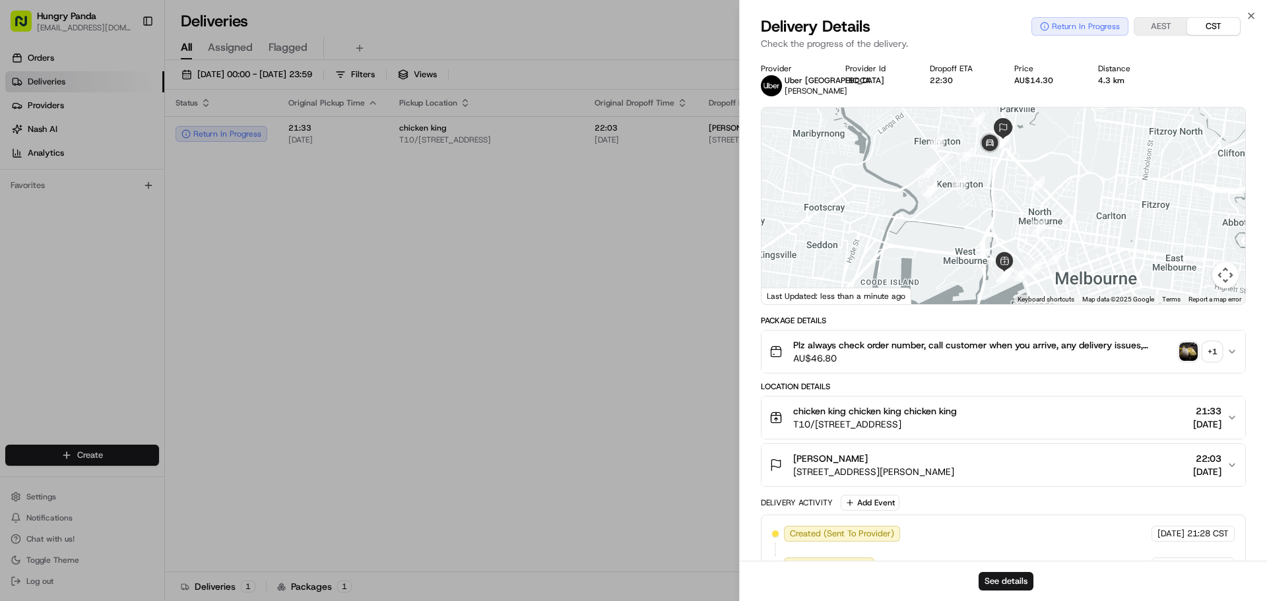
click at [1215, 351] on div "+ 1" at bounding box center [1212, 352] width 18 height 18
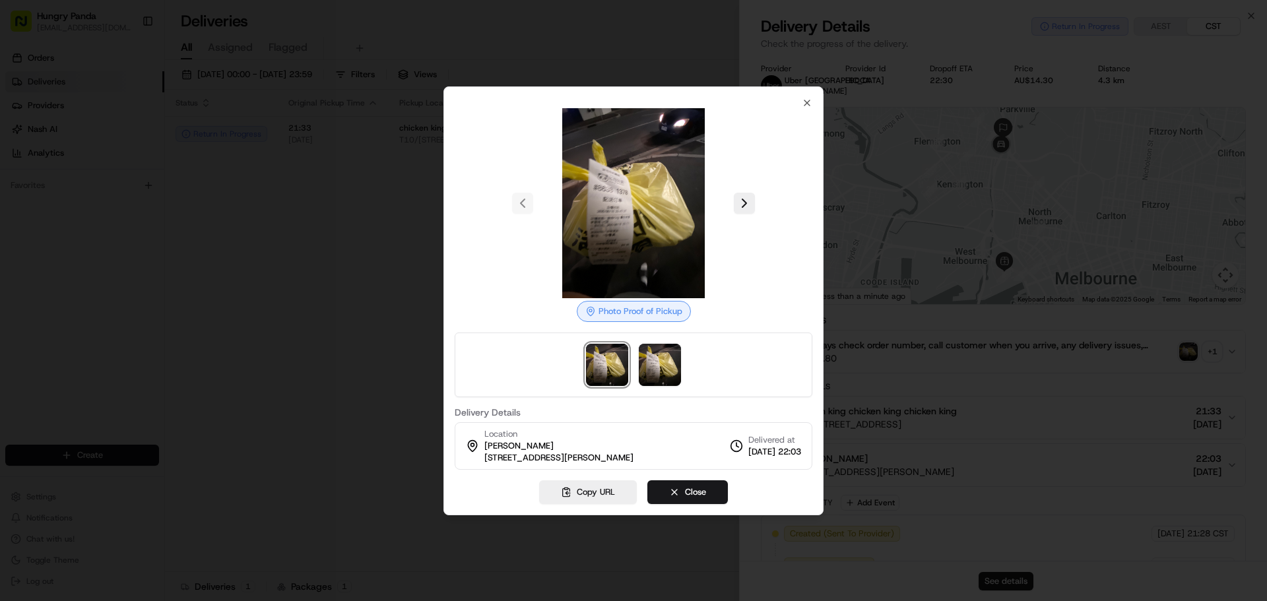
click at [1188, 349] on div at bounding box center [633, 300] width 1267 height 601
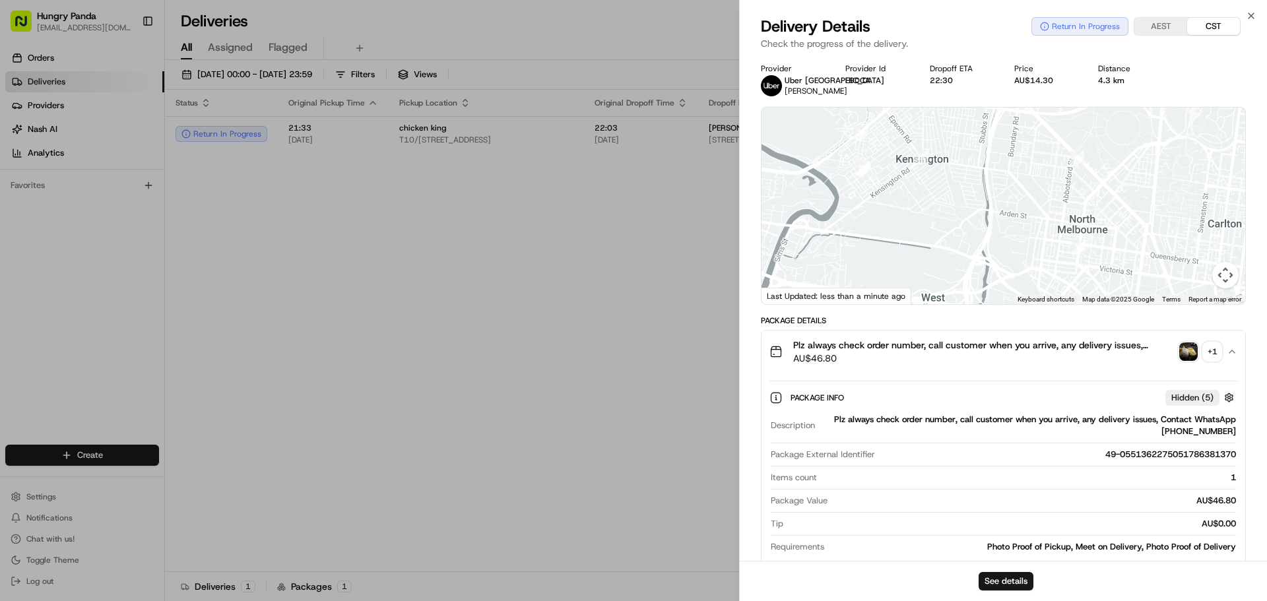
drag, startPoint x: 1022, startPoint y: 152, endPoint x: 996, endPoint y: 260, distance: 110.6
click at [996, 257] on div at bounding box center [1004, 206] width 484 height 197
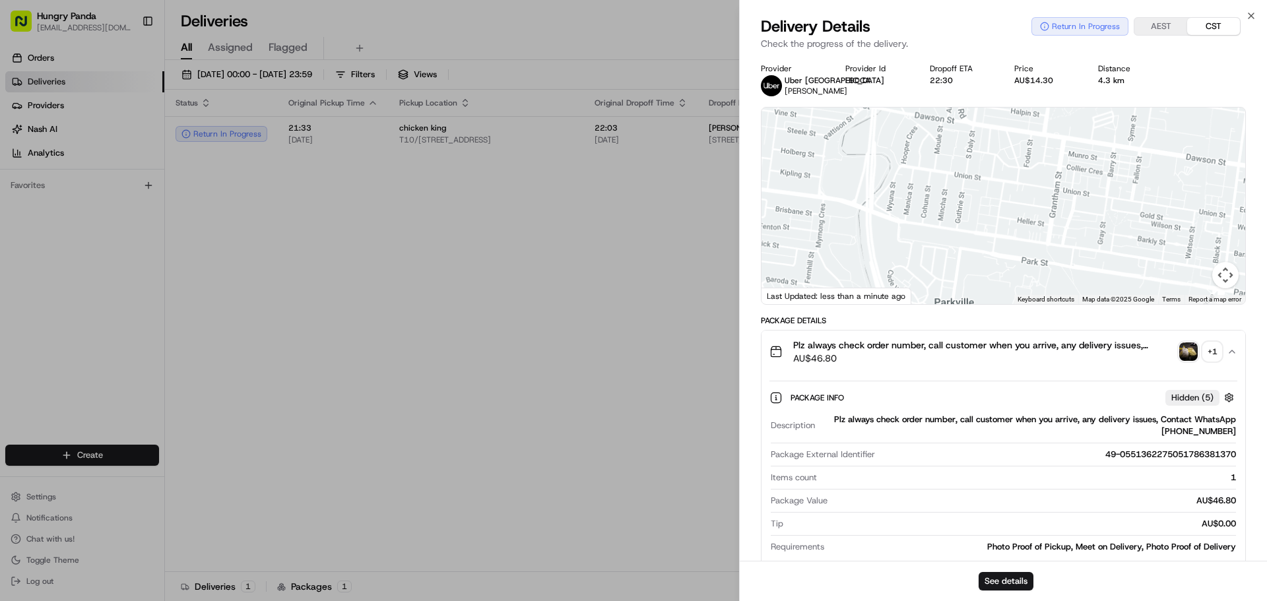
drag, startPoint x: 978, startPoint y: 242, endPoint x: 1013, endPoint y: 164, distance: 85.7
click at [1007, 170] on div at bounding box center [1004, 206] width 484 height 197
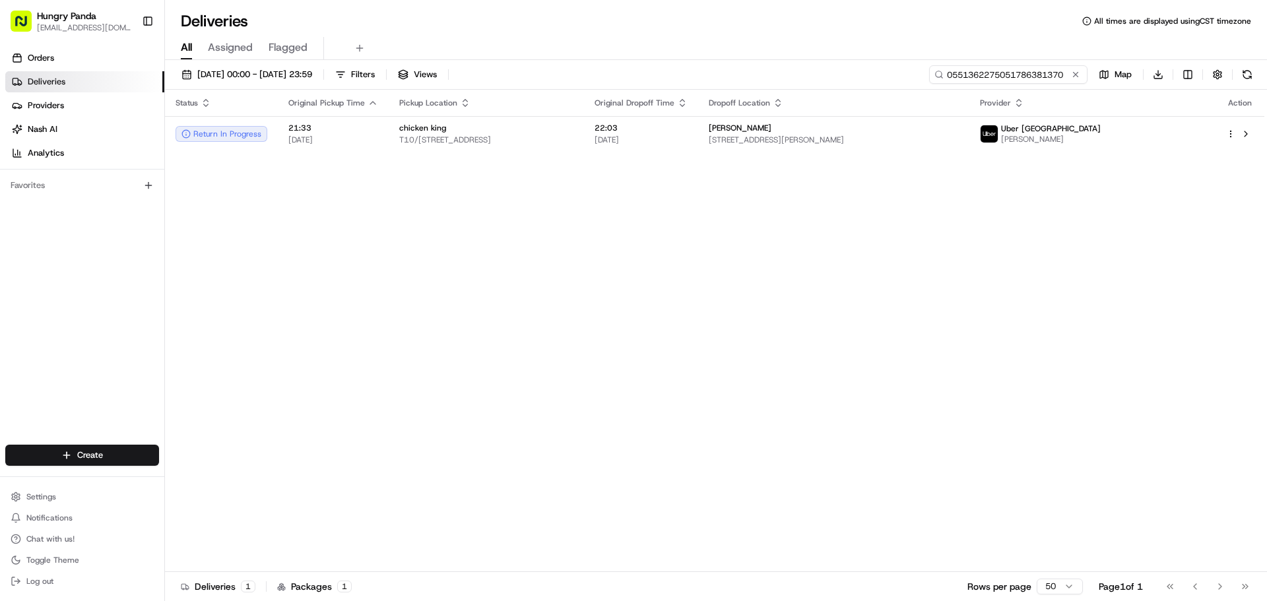
click at [1019, 67] on input "0551362275051786381370" at bounding box center [1008, 74] width 158 height 18
click at [733, 18] on div "Deliveries All times are displayed using CST timezone" at bounding box center [716, 21] width 1102 height 21
click at [1248, 71] on button at bounding box center [1247, 74] width 18 height 18
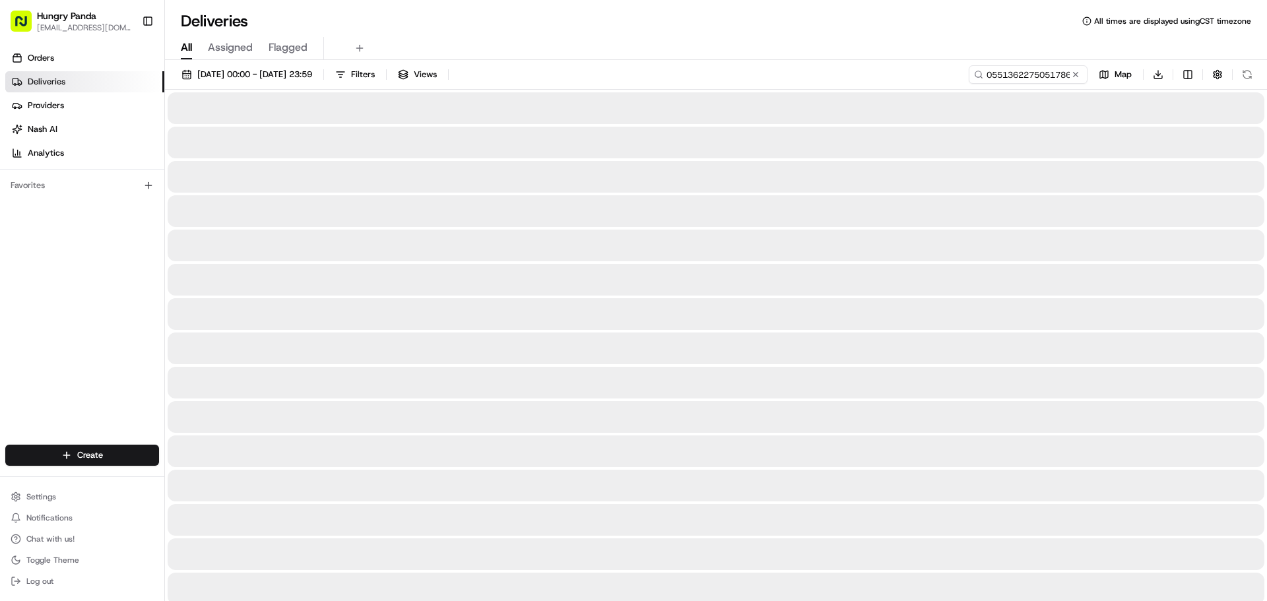
click at [630, 211] on div at bounding box center [716, 211] width 1097 height 32
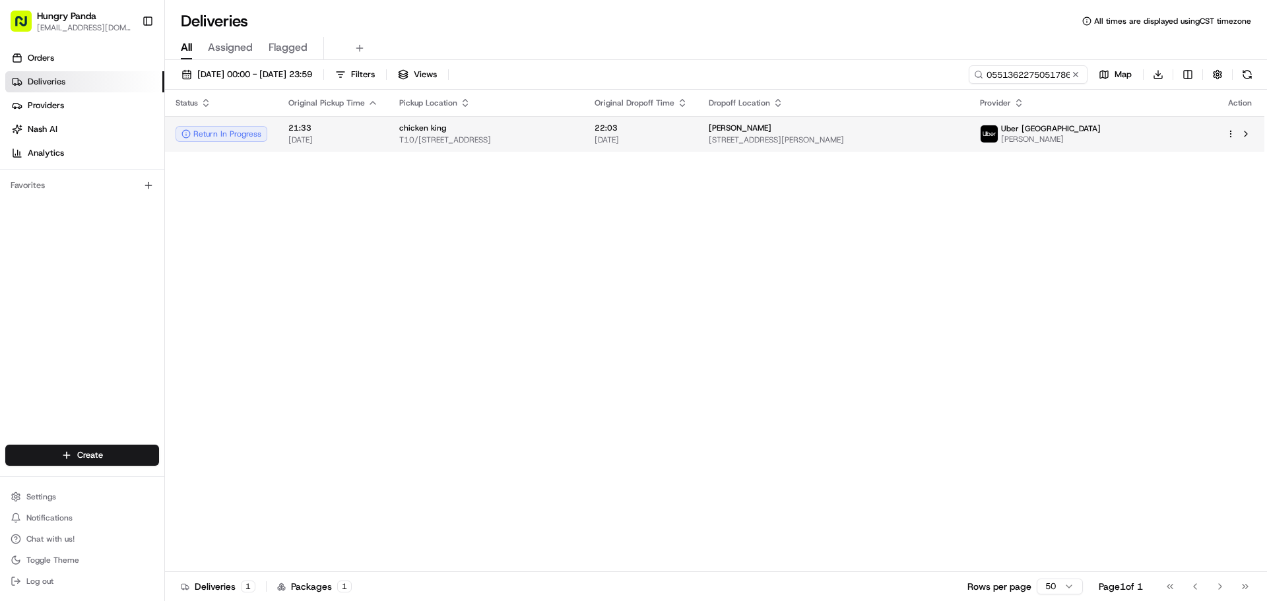
click at [692, 140] on td "22:03 [DATE]" at bounding box center [641, 134] width 114 height 36
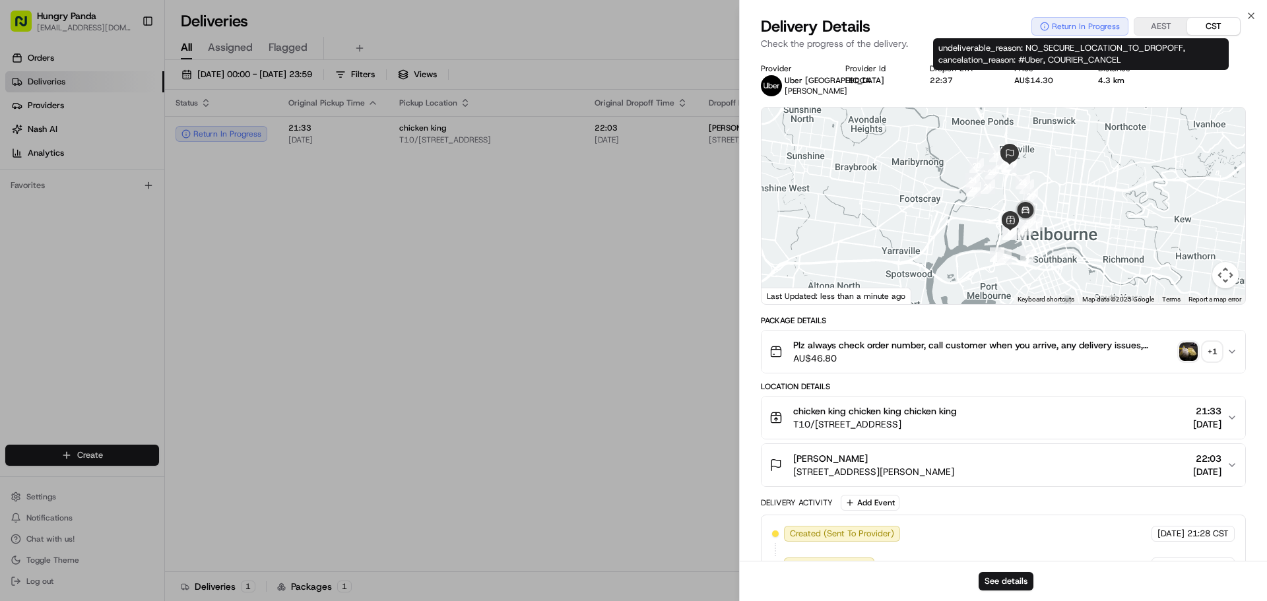
click at [1047, 47] on div "undeliverable_reason: NO_SECURE_LOCATION_TO_DROPOFF, cancelation_reason: #Uber,…" at bounding box center [1081, 54] width 296 height 32
copy div "undeliverable_reason: NO_SECURE_LOCATION_TO_DROPOFF, cancelation_reason: #Uber,…"
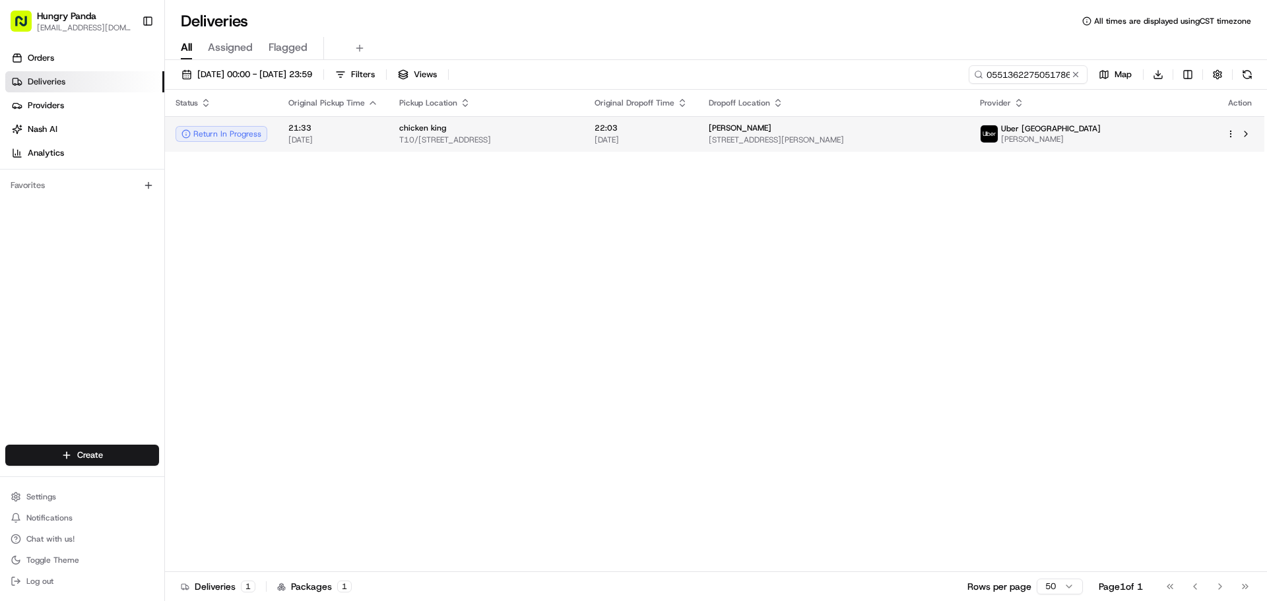
click at [523, 151] on td "chicken king T10/[STREET_ADDRESS]" at bounding box center [486, 134] width 195 height 36
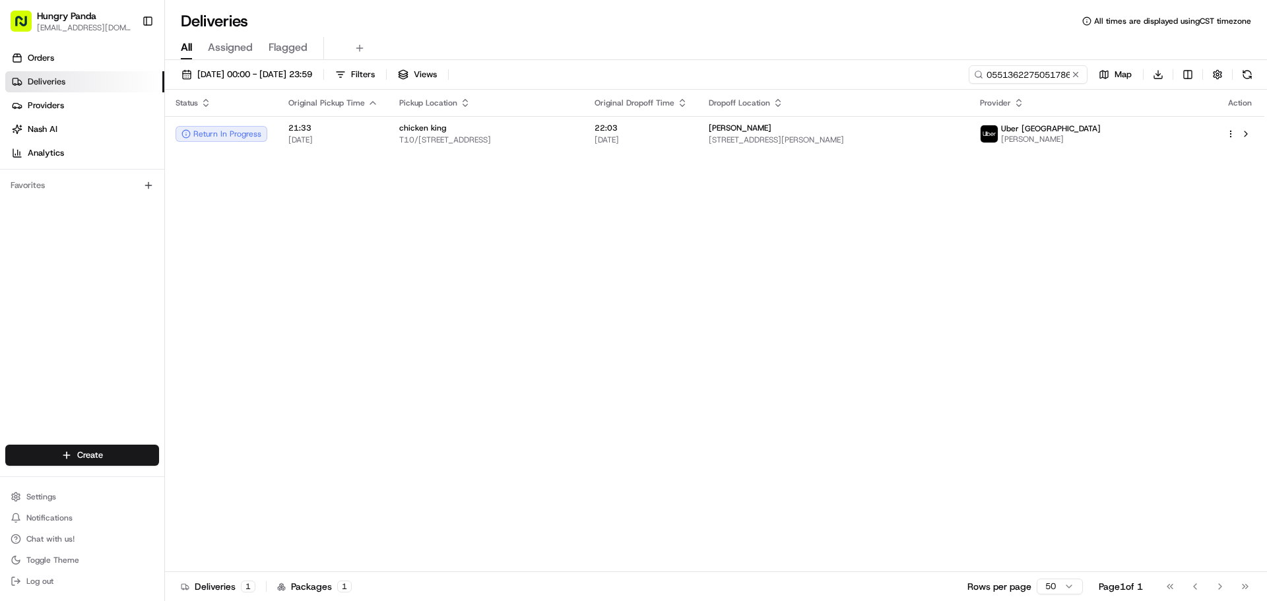
click at [368, 255] on div "Status Original Pickup Time Pickup Location Original Dropoff Time Dropoff Locat…" at bounding box center [715, 331] width 1100 height 483
